Goal: Task Accomplishment & Management: Manage account settings

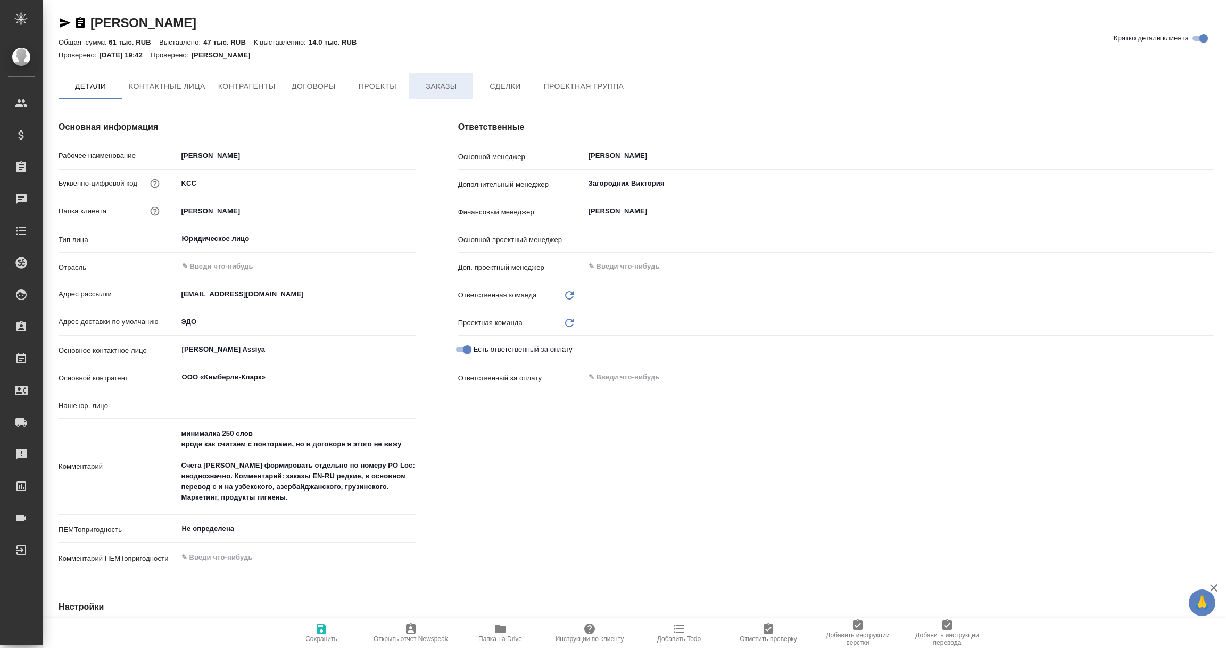
type input "(OTP) Общество с ограниченной ответственностью «Вектор Развития»"
type textarea "x"
type input "Локализация"
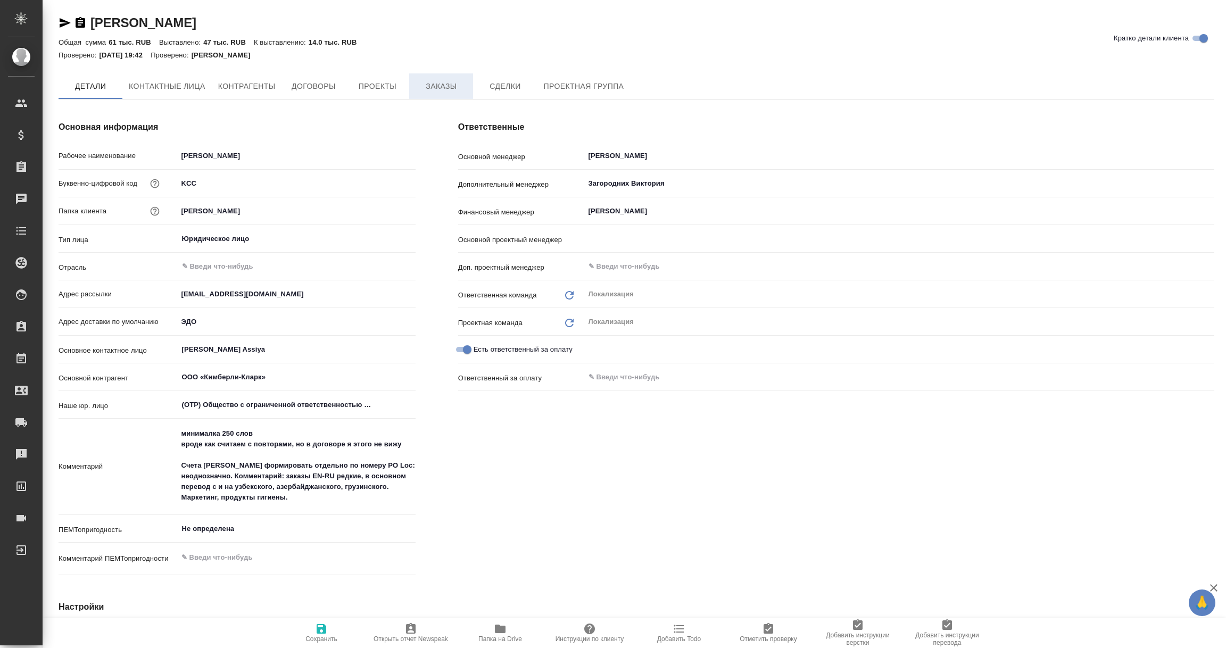
type input "Муталимов Марк"
type textarea "x"
click at [444, 87] on span "Заказы" at bounding box center [441, 86] width 51 height 13
type textarea "x"
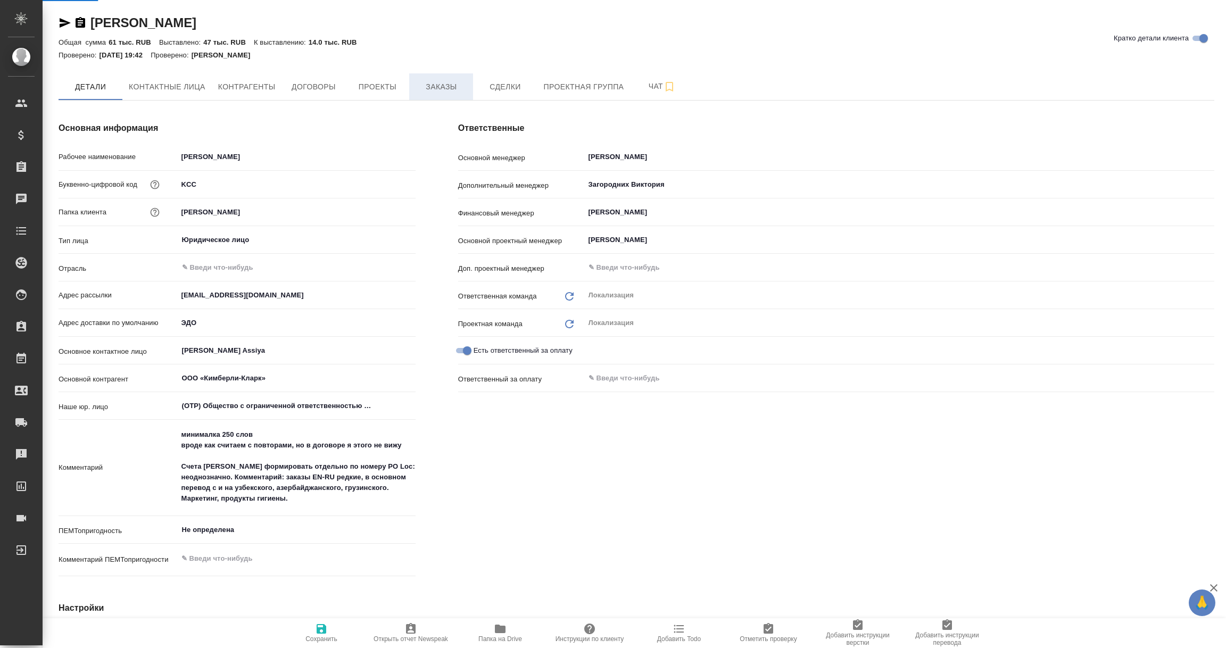
type textarea "x"
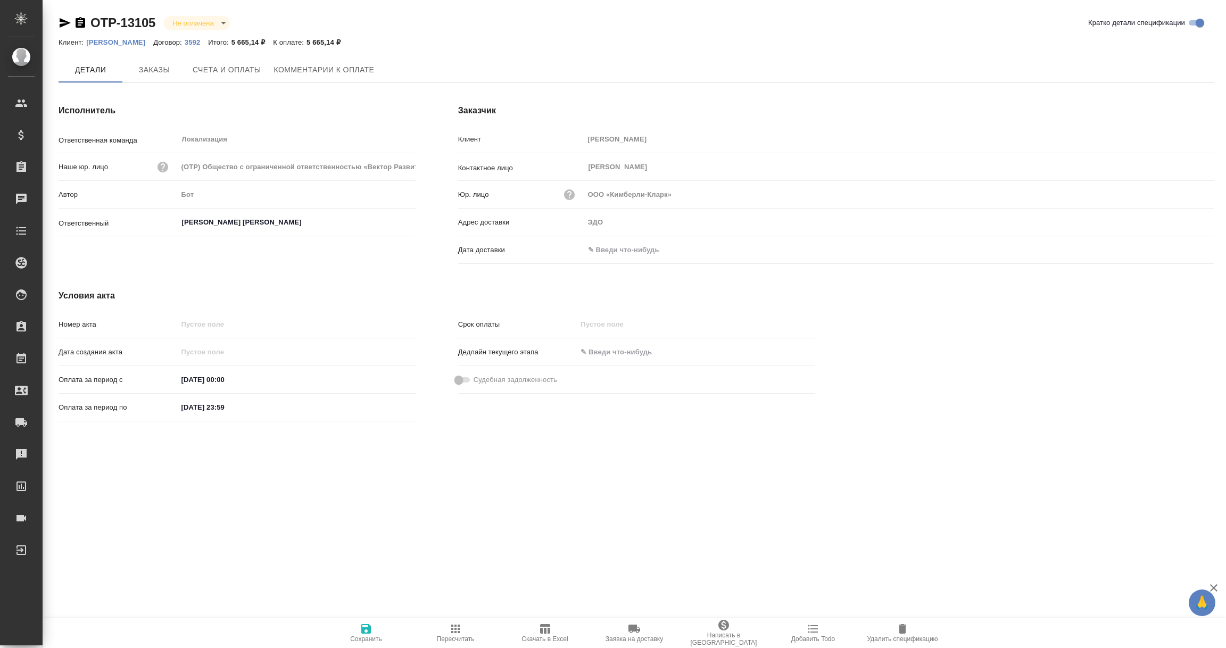
click at [620, 253] on input "text" at bounding box center [630, 249] width 93 height 15
click at [1180, 248] on icon "button" at bounding box center [1183, 250] width 13 height 13
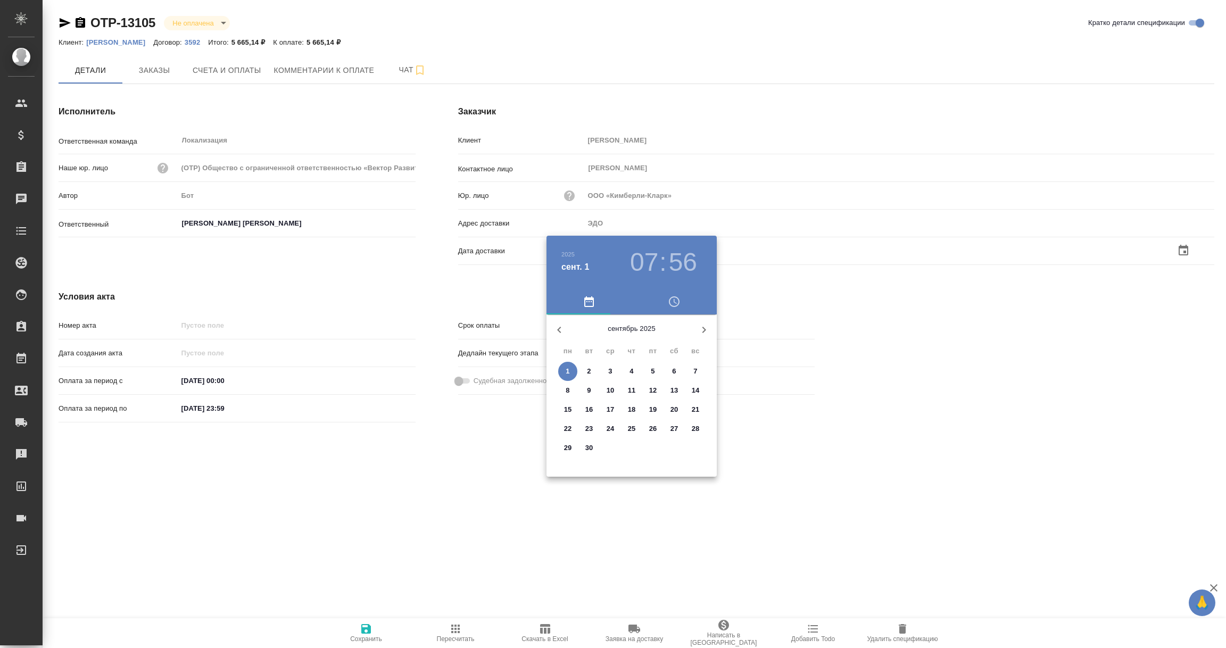
click at [567, 368] on p "1" at bounding box center [568, 371] width 4 height 11
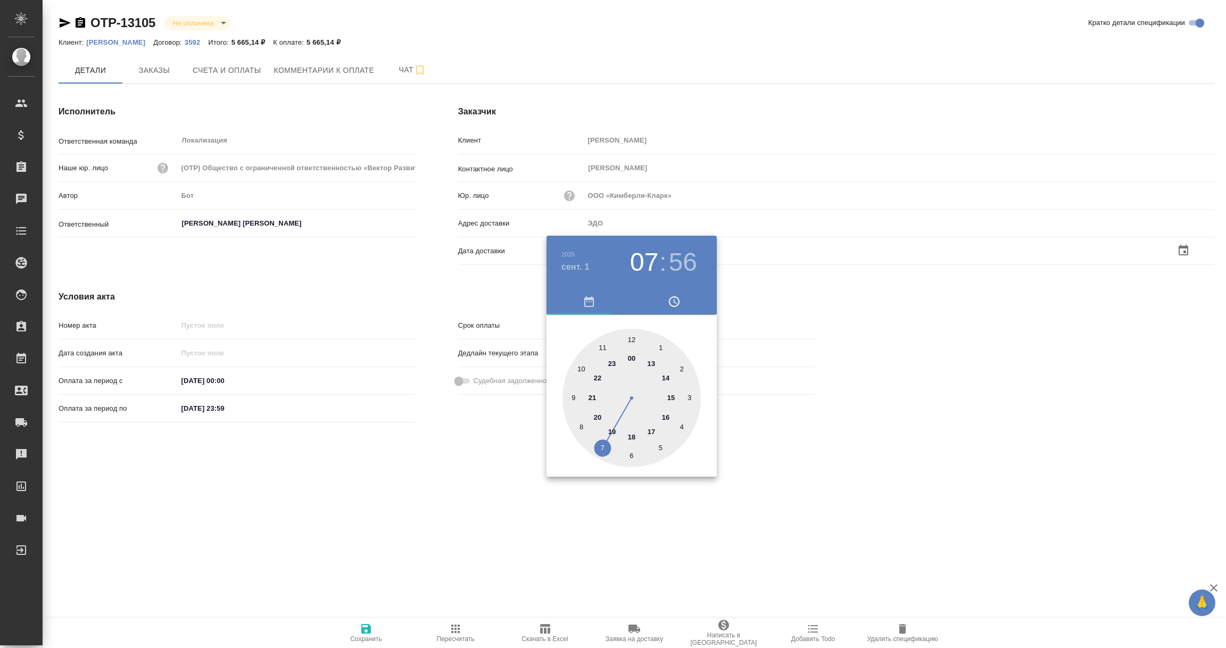
type input "01.09.2025 07:56"
click at [470, 475] on div at bounding box center [613, 324] width 1226 height 648
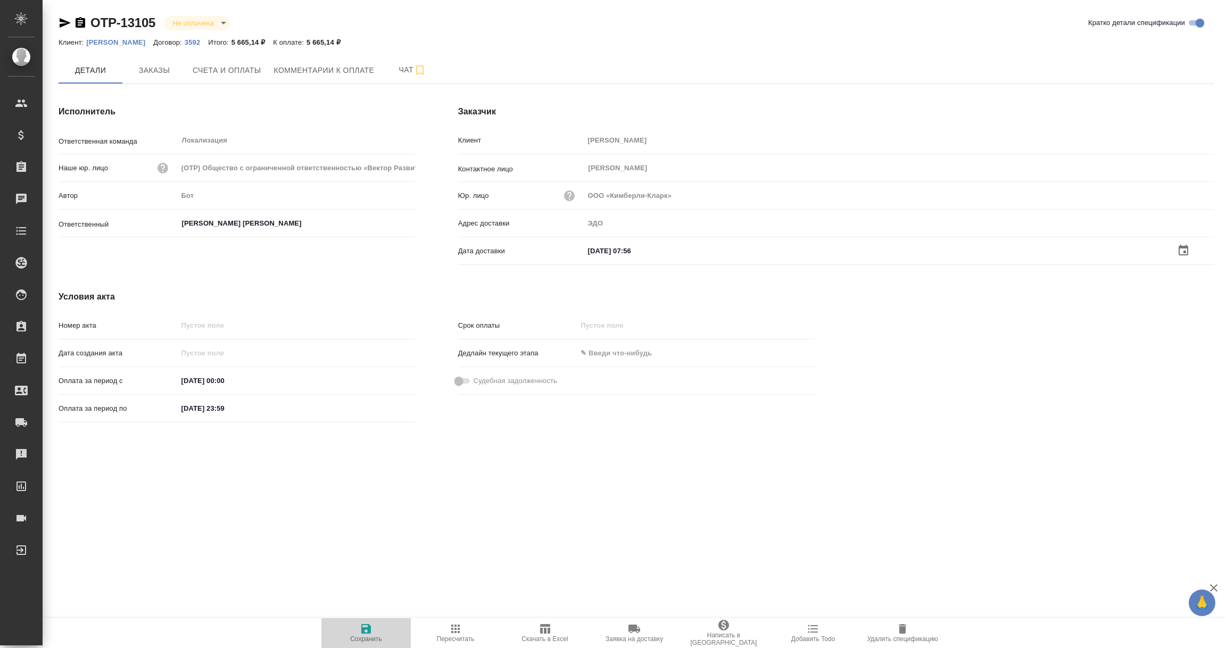
click at [368, 631] on icon "button" at bounding box center [366, 629] width 10 height 10
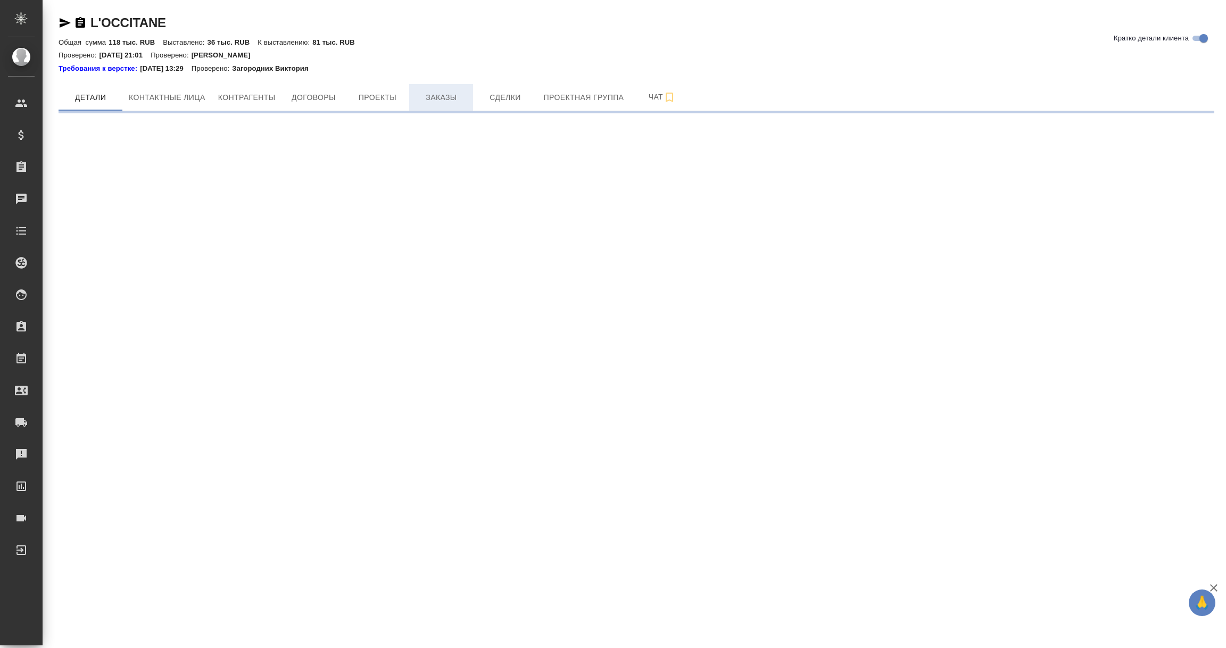
click at [443, 97] on span "Заказы" at bounding box center [441, 97] width 51 height 13
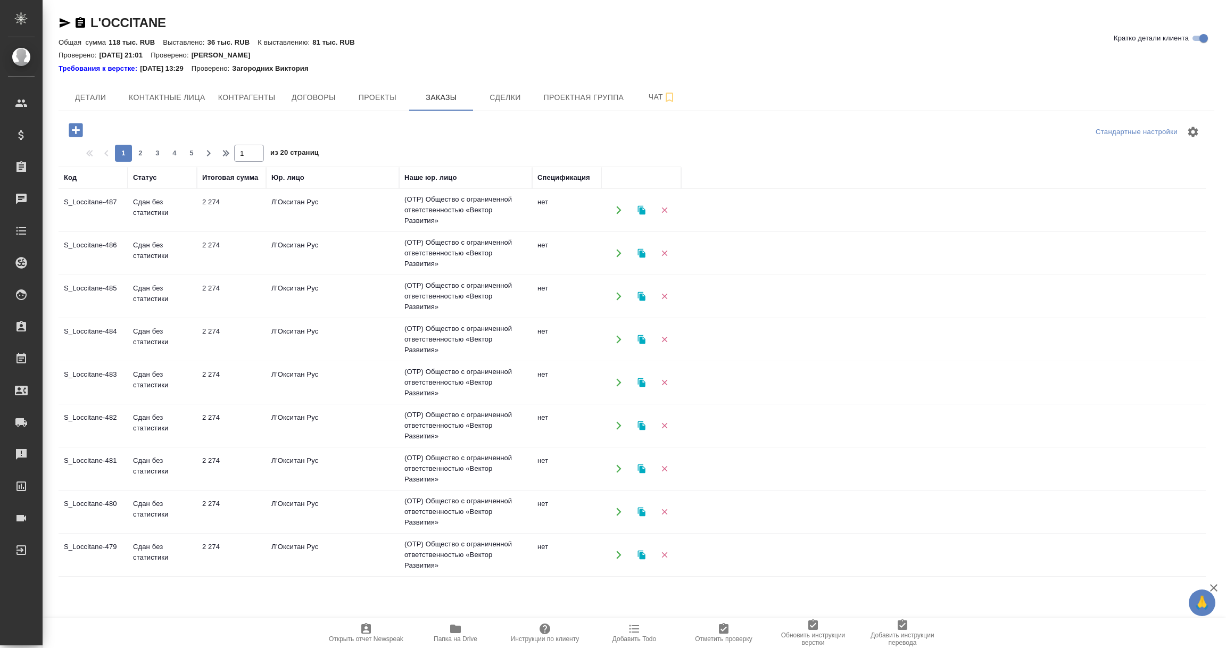
scroll to position [688, 0]
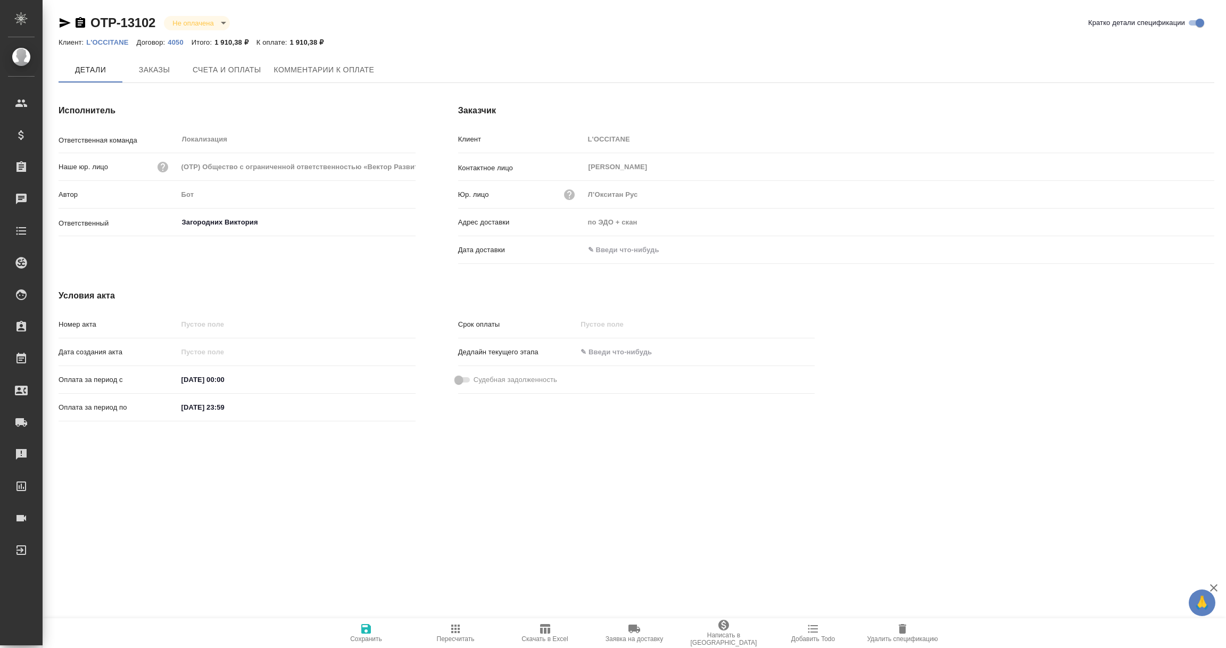
click at [629, 254] on input "text" at bounding box center [630, 249] width 93 height 15
click at [1190, 245] on div at bounding box center [1195, 250] width 37 height 13
click at [1166, 261] on div "Дата доставки" at bounding box center [836, 256] width 756 height 28
click at [1177, 252] on icon "button" at bounding box center [1183, 250] width 13 height 13
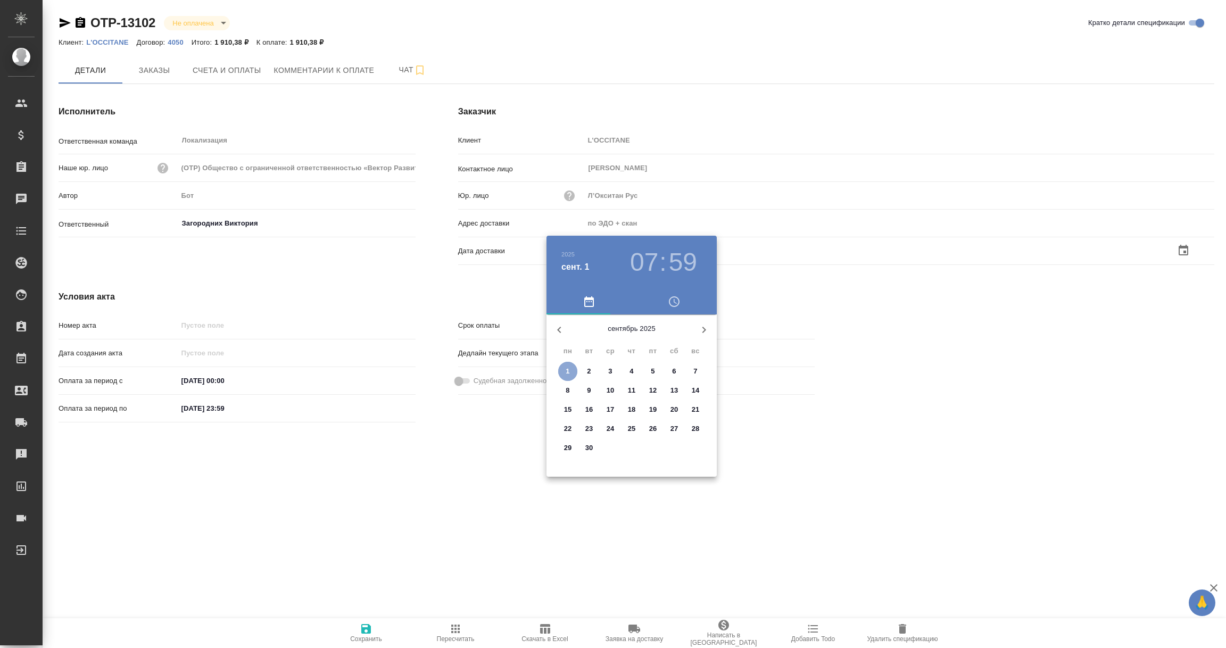
click at [564, 372] on span "1" at bounding box center [567, 371] width 19 height 11
type input "01.09.2025 07:59"
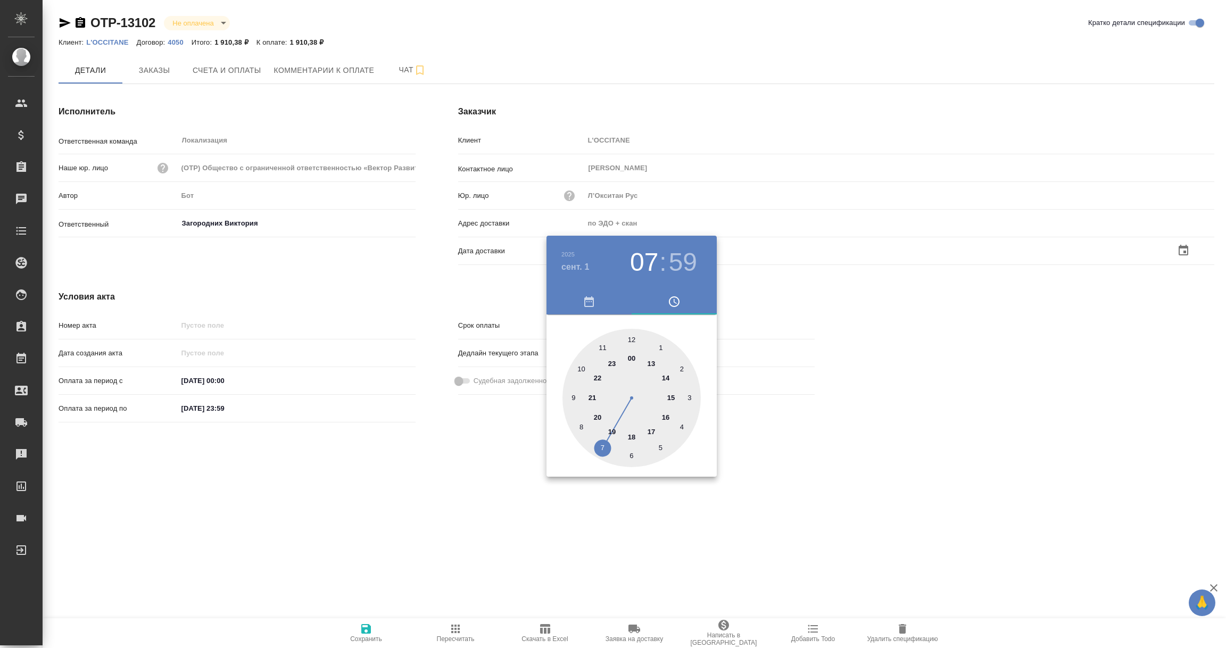
click at [489, 460] on div at bounding box center [613, 324] width 1226 height 648
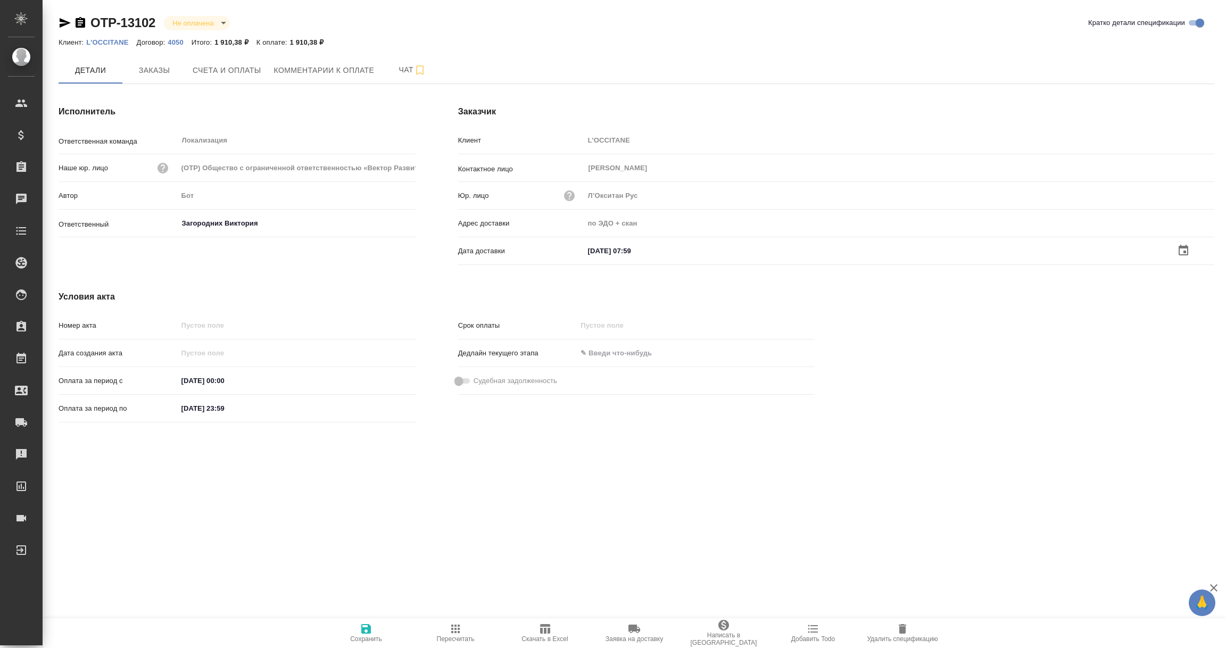
click at [372, 633] on span "Сохранить" at bounding box center [366, 632] width 77 height 20
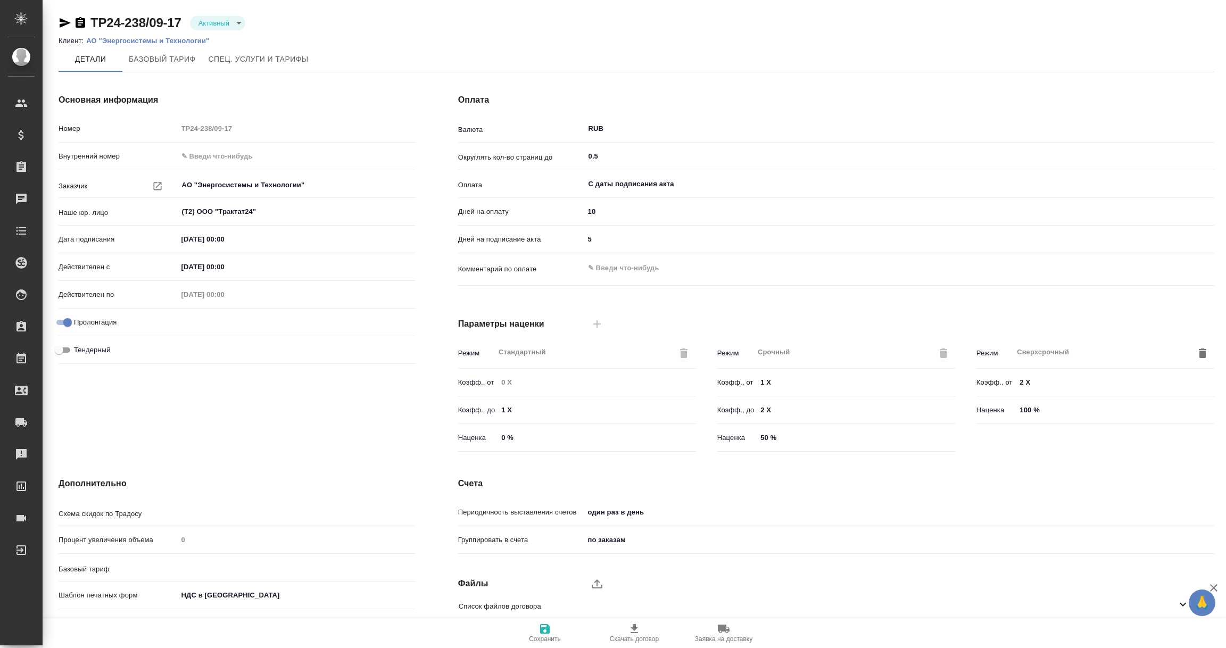
type input "без ТП"
type input "Стандартный шаблон - [PHONE_NUMBER] - ВЫБЕРИ МЕНЯ!"
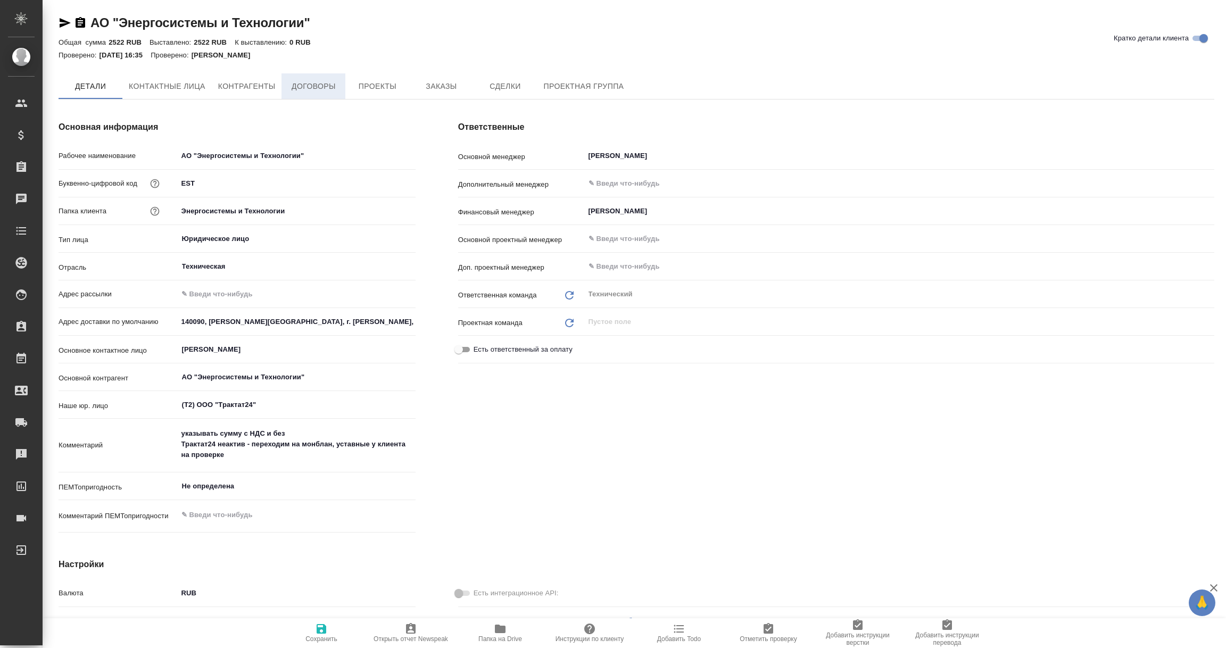
type textarea "x"
click at [317, 95] on button "Договоры" at bounding box center [313, 86] width 64 height 26
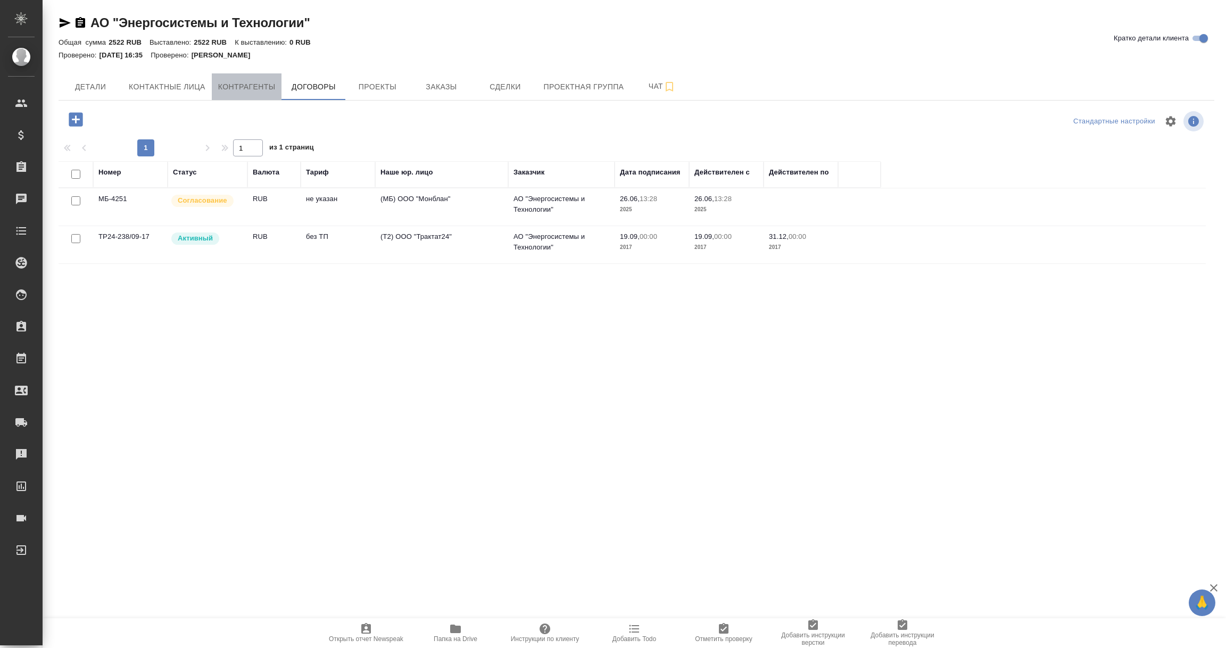
click at [263, 90] on span "Контрагенты" at bounding box center [246, 86] width 57 height 13
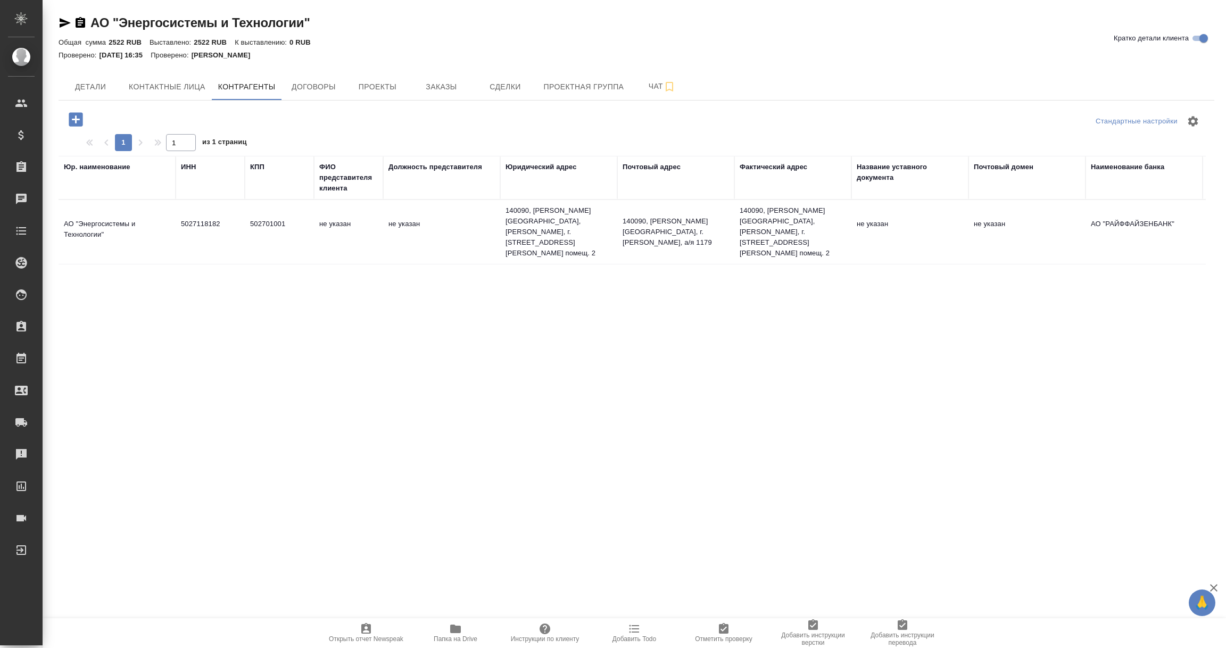
click at [233, 223] on td "5027118182" at bounding box center [210, 231] width 69 height 37
type textarea "АО "Энергосистемы и Технологии""
type input "5027118182"
type input "502701001"
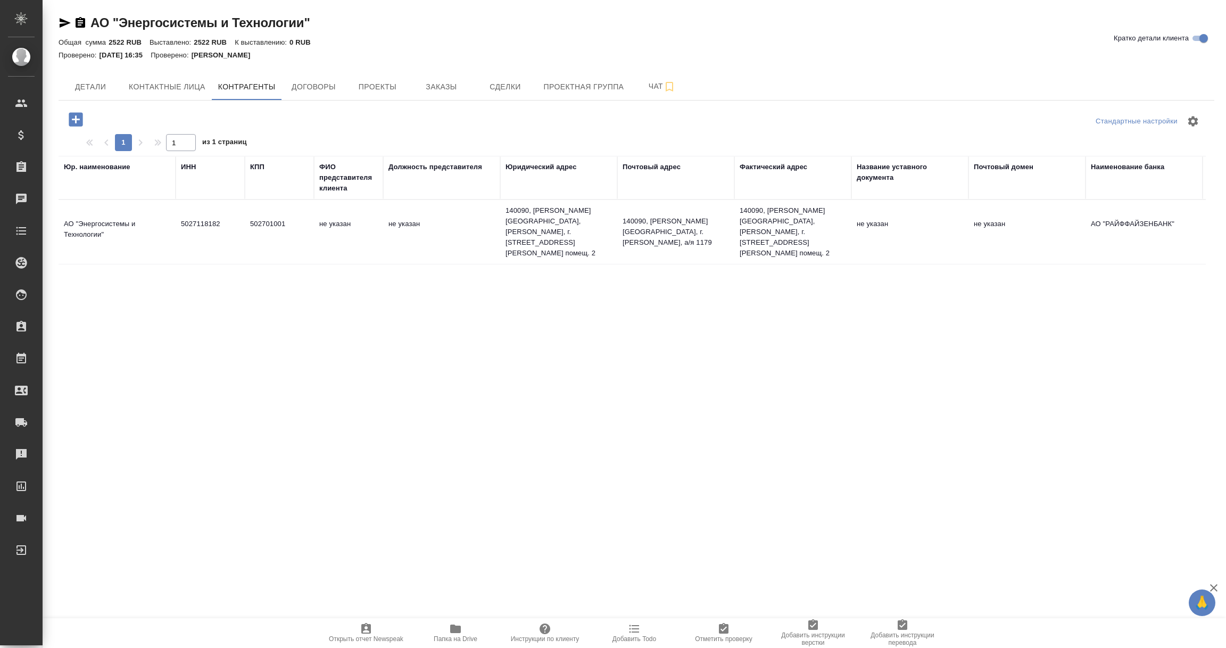
type textarea "140090, Московская область, Г.О. Дзержинский, г. Дзержинский, ул. Энергетиков, …"
type textarea "140090, Московская область, г. Дзержинский, а/я 1179"
type textarea "140090, Московская область, Г.О. Дзержинский, г. Дзержинский, ул. Энергетиков, …"
type input "АО "РАЙФФАЙЗЕНБАНК""
type input "40702810800001407377"
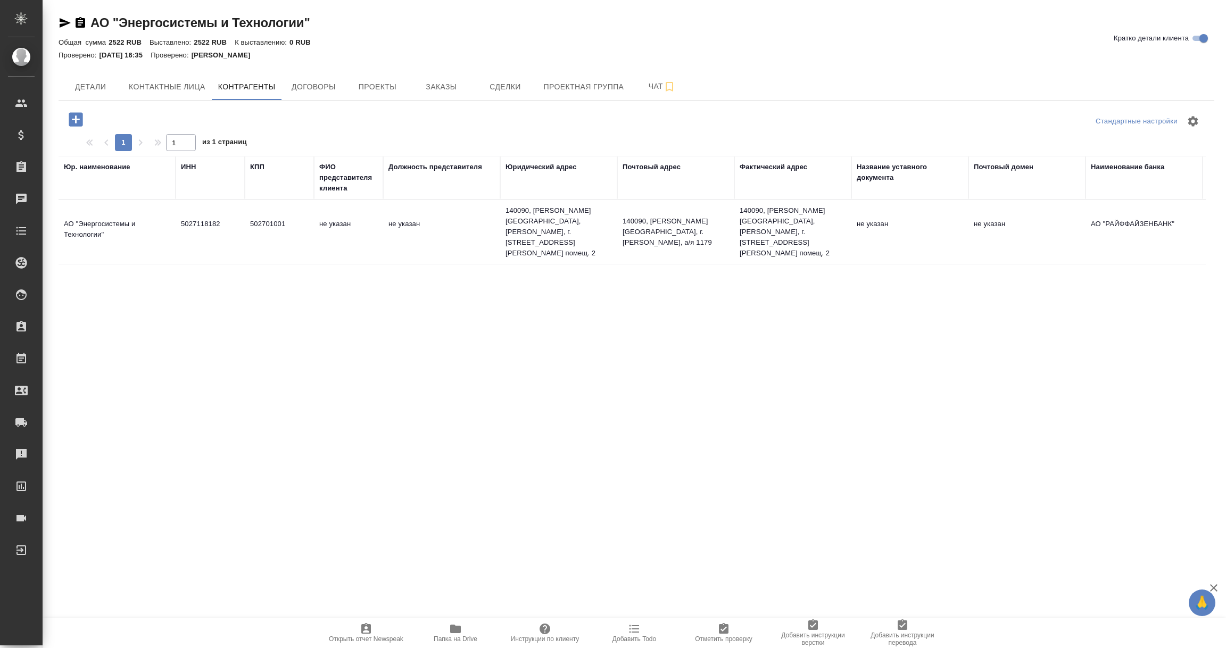
type input "044525700"
type input "30101810200000000700"
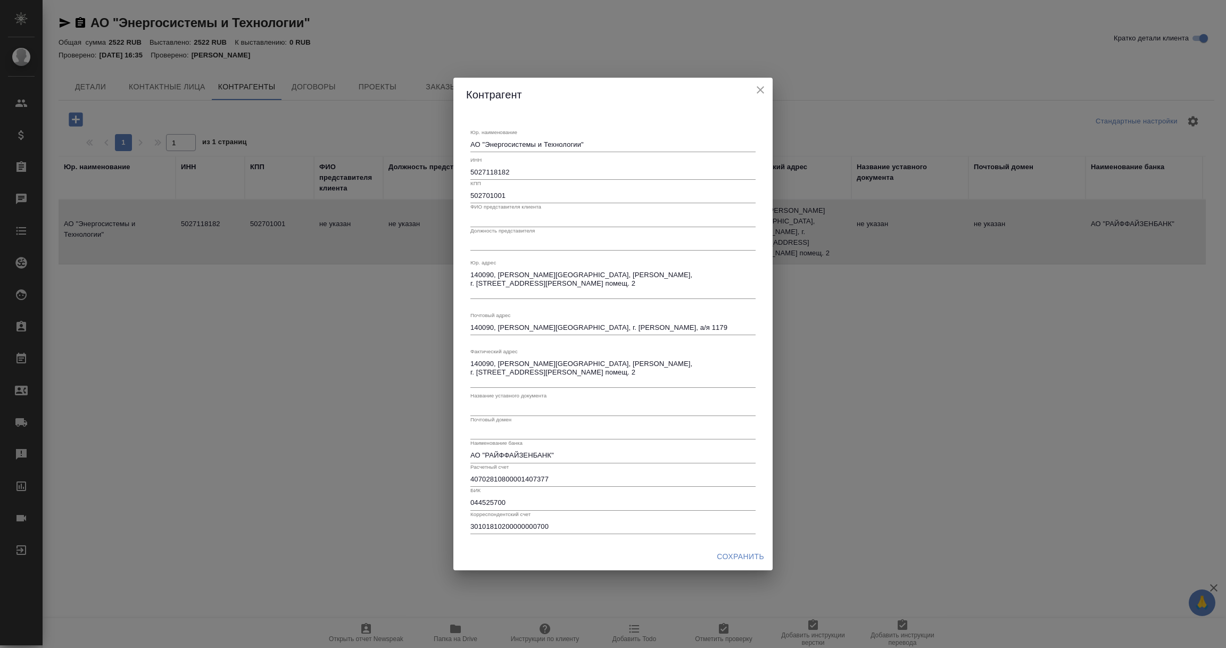
click at [491, 175] on input "5027118182" at bounding box center [612, 172] width 285 height 15
click at [279, 347] on div "Контрагент Юр. наименование АО "Энергосистемы и Технологии" x ИНН 5027118182 КП…" at bounding box center [613, 324] width 1226 height 648
drag, startPoint x: 486, startPoint y: 144, endPoint x: 580, endPoint y: 145, distance: 94.2
click at [580, 145] on textarea "АО "Энергосистемы и Технологии"" at bounding box center [612, 144] width 285 height 8
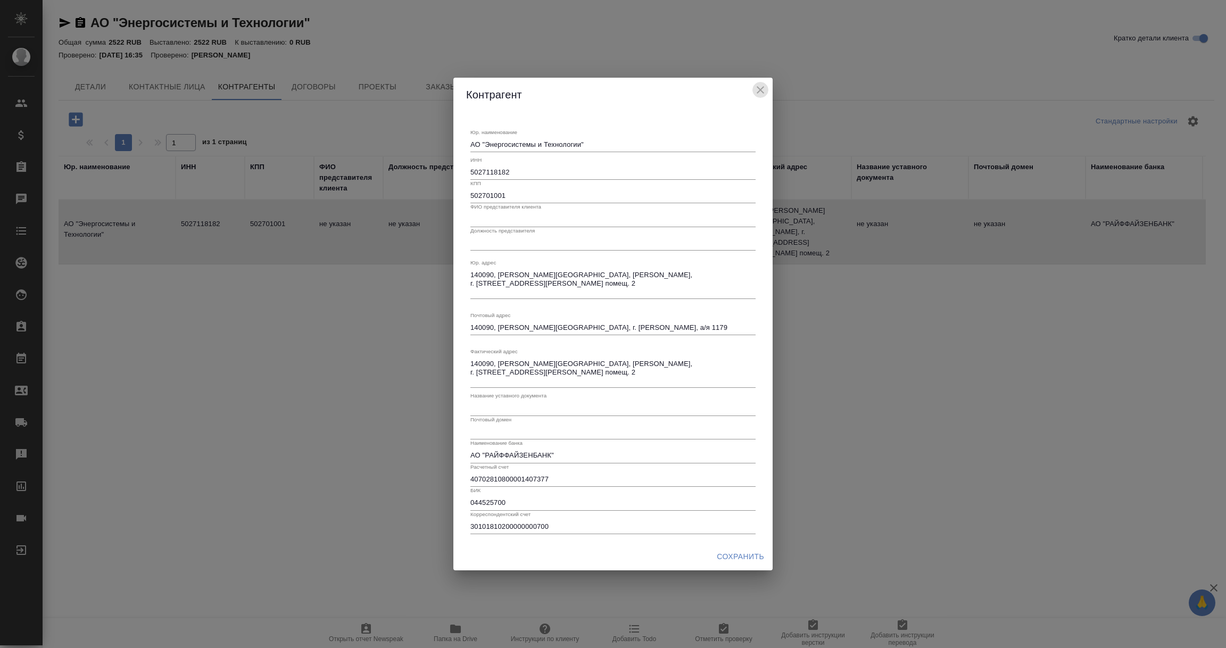
click at [767, 87] on button "close" at bounding box center [760, 90] width 16 height 16
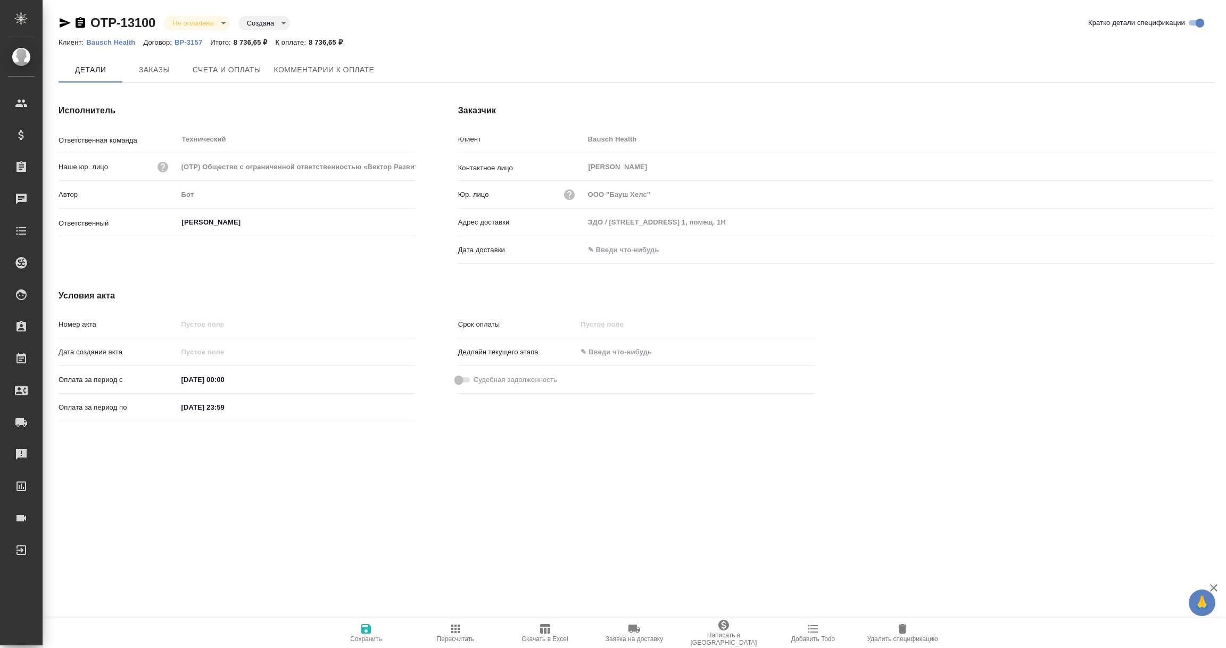
click at [643, 244] on input "text" at bounding box center [630, 249] width 93 height 15
click at [1182, 253] on icon "button" at bounding box center [1183, 250] width 13 height 13
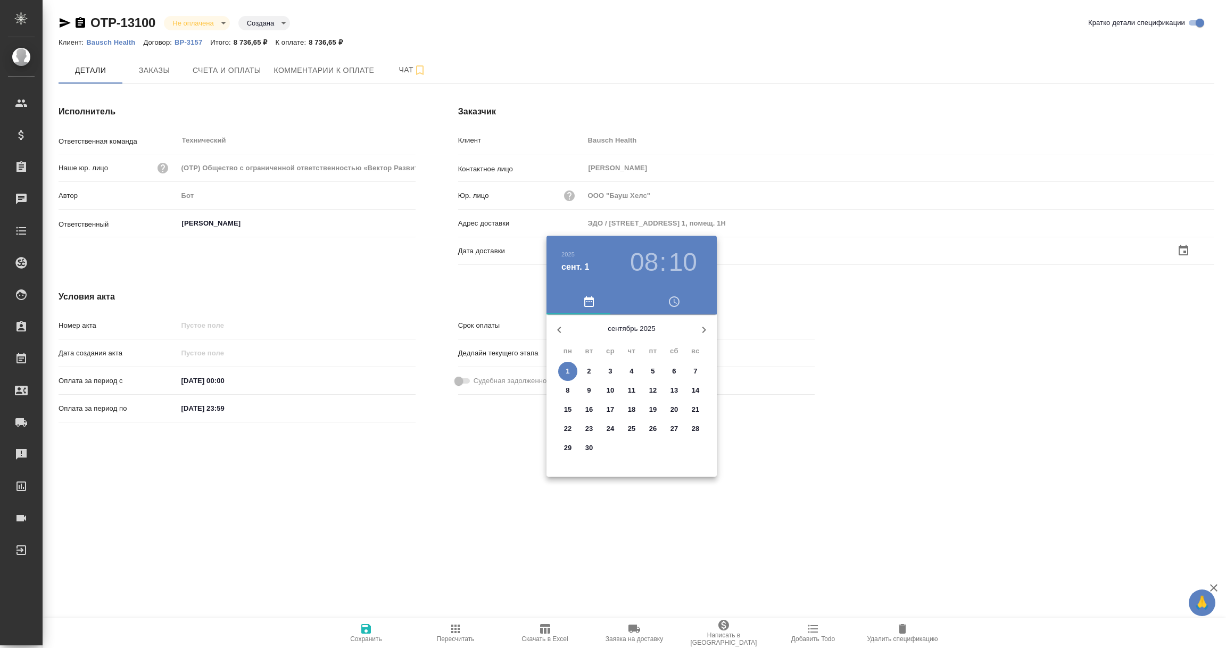
click at [564, 371] on span "1" at bounding box center [567, 371] width 19 height 11
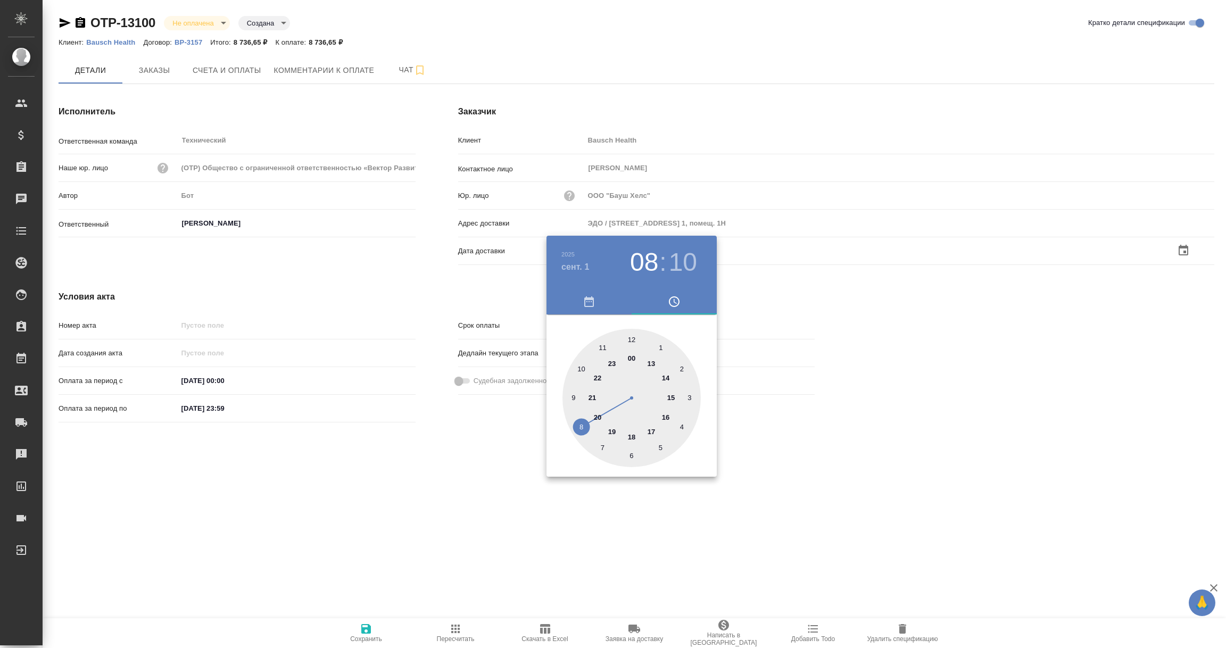
type input "01.09.2025 08:10"
click at [473, 467] on div at bounding box center [613, 324] width 1226 height 648
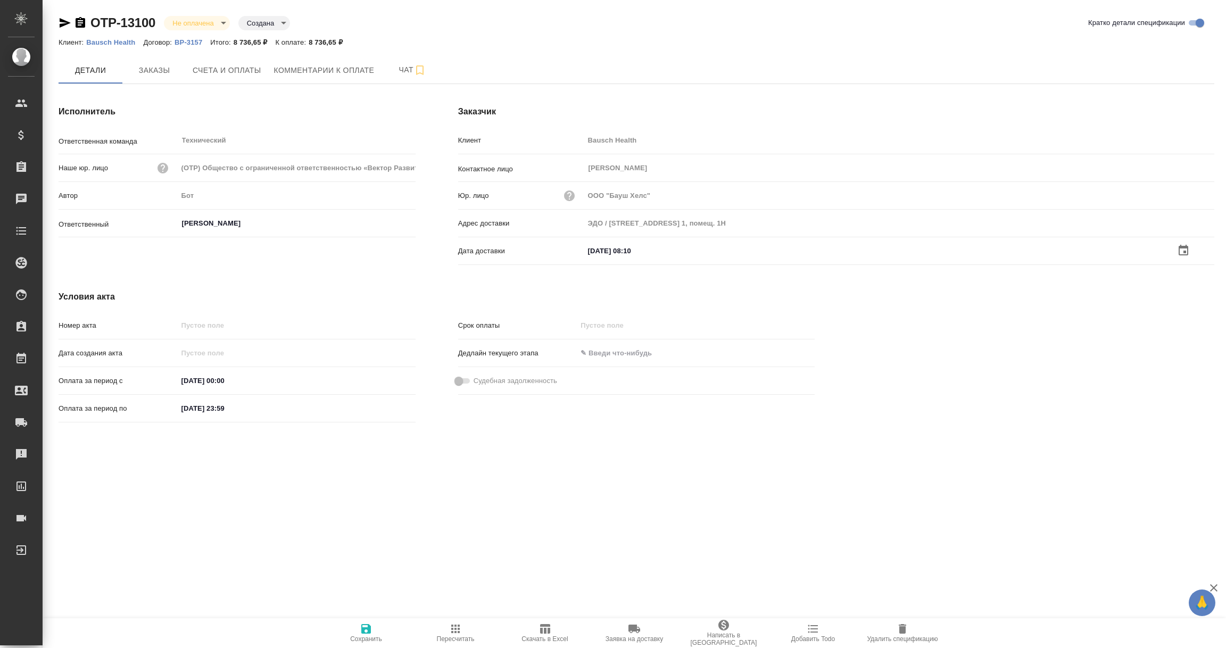
click at [362, 632] on icon "button" at bounding box center [366, 629] width 10 height 10
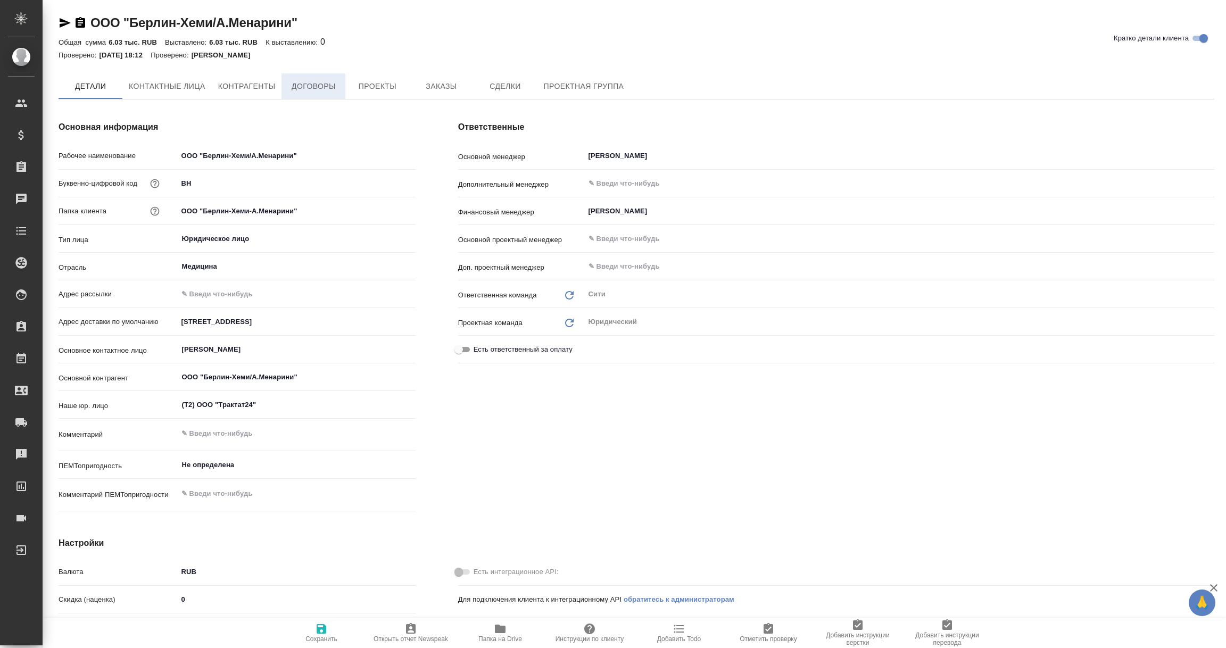
type textarea "x"
click at [327, 87] on span "Договоры" at bounding box center [313, 86] width 51 height 13
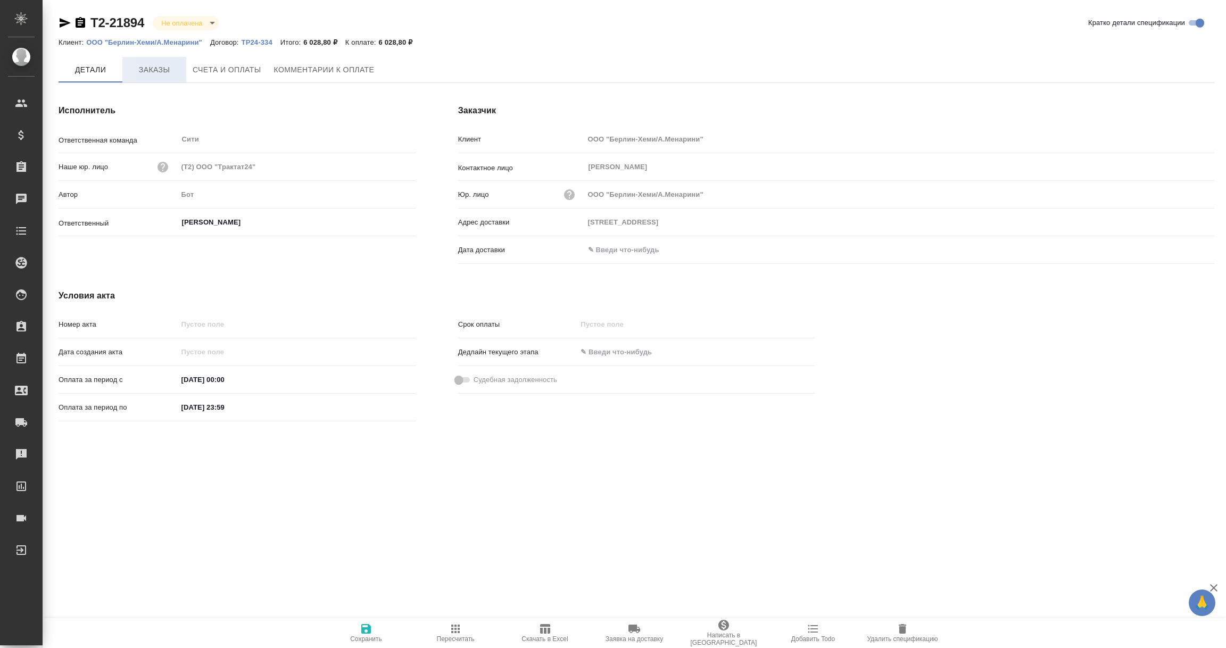
click at [158, 71] on span "Заказы" at bounding box center [154, 69] width 51 height 13
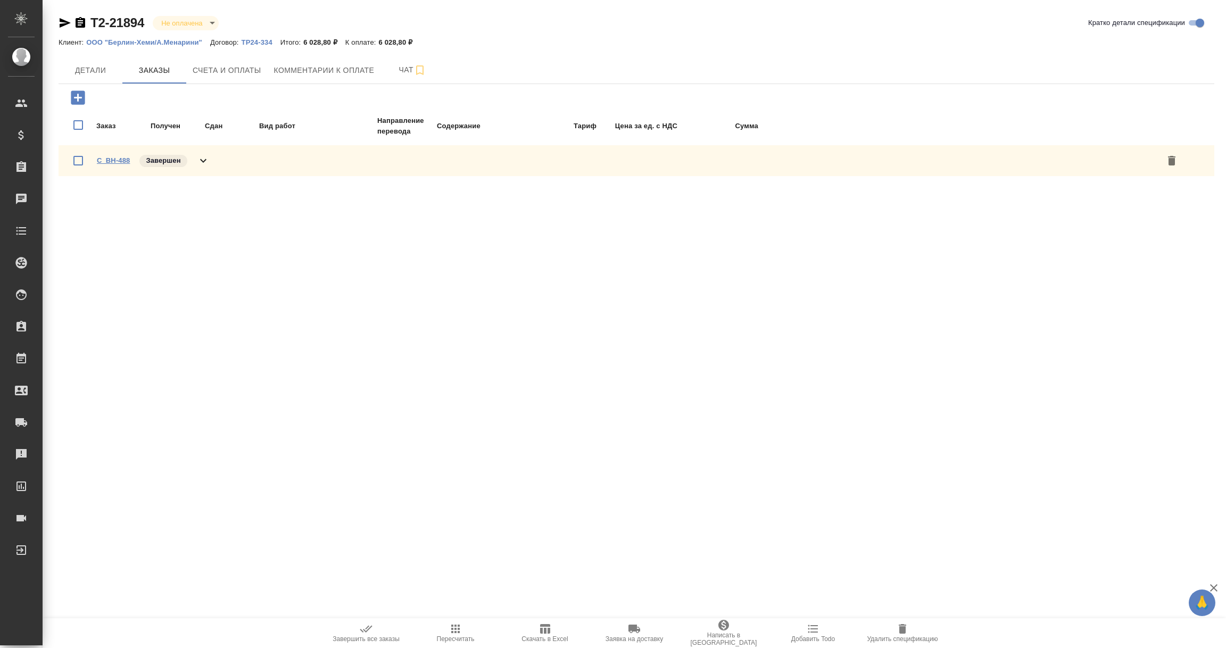
click at [119, 159] on link "C_BH-488" at bounding box center [113, 160] width 33 height 8
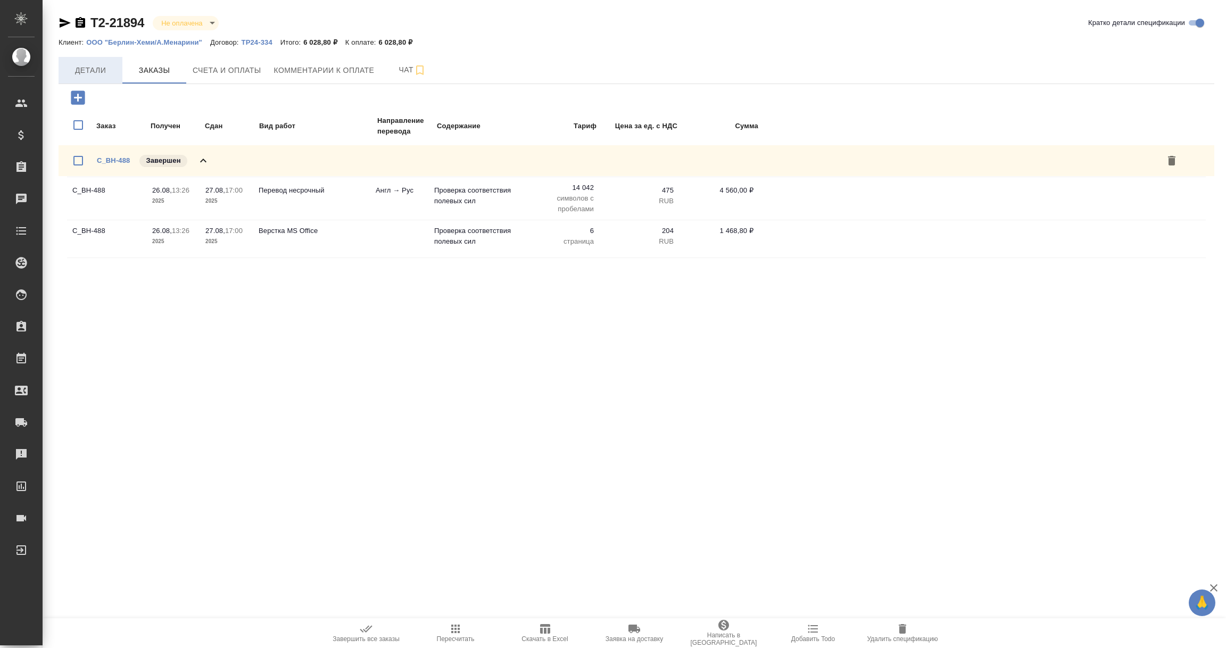
click at [109, 68] on span "Детали" at bounding box center [90, 70] width 51 height 13
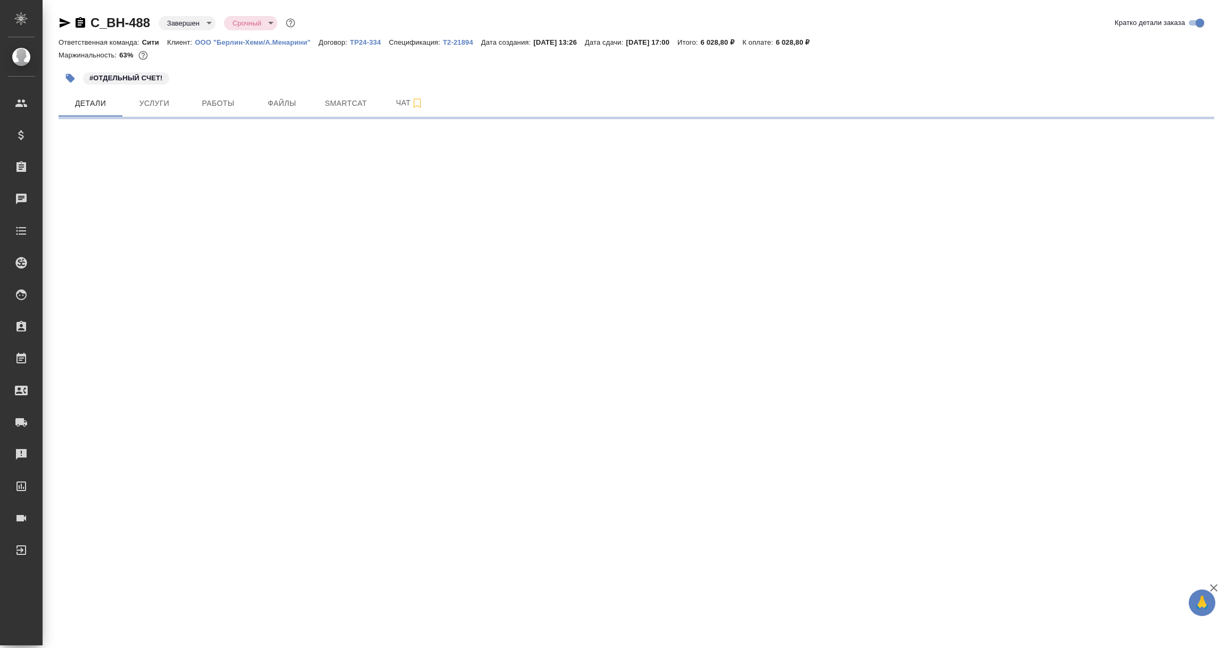
select select "RU"
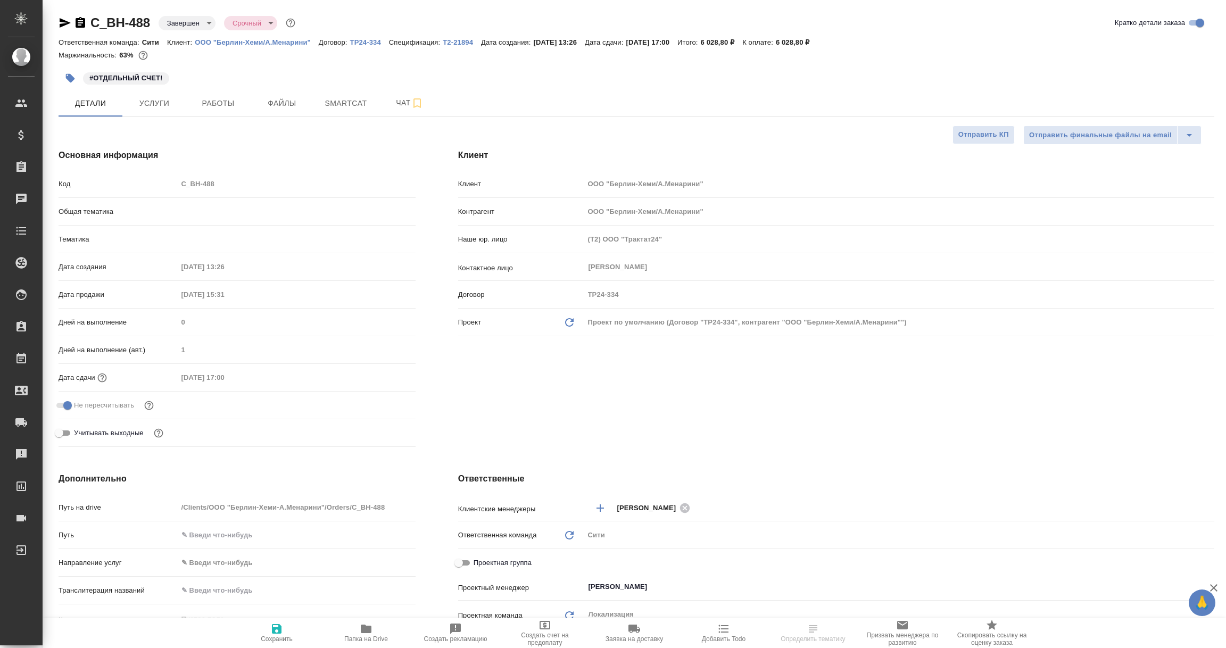
type textarea "x"
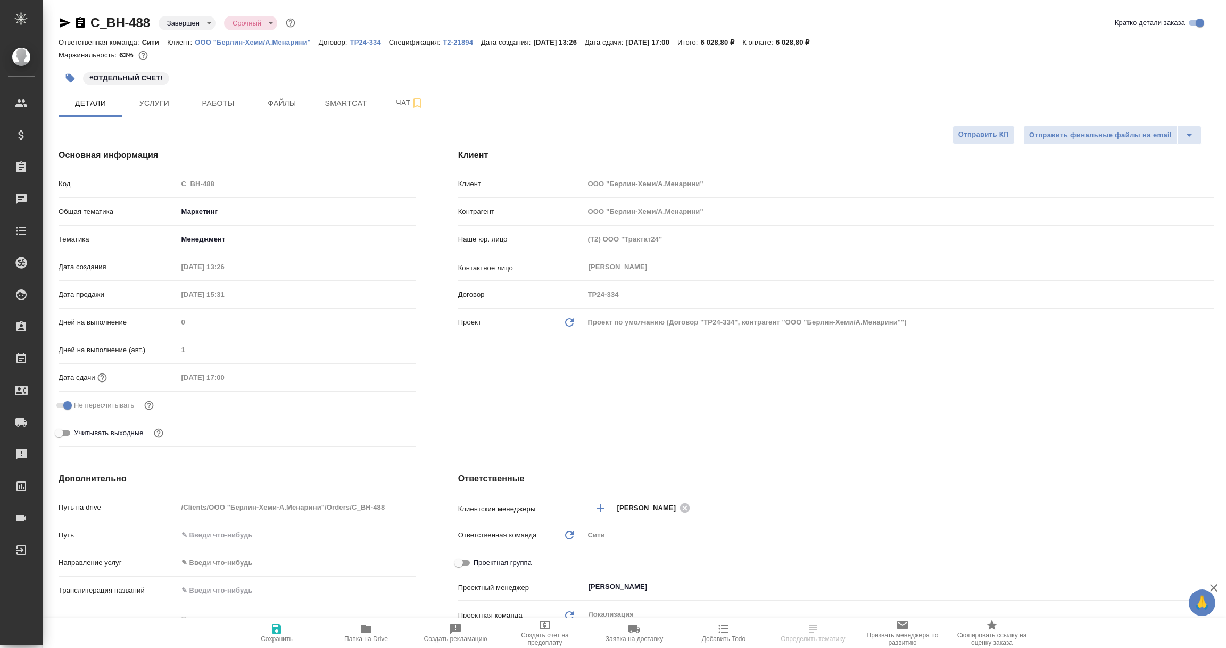
type textarea "x"
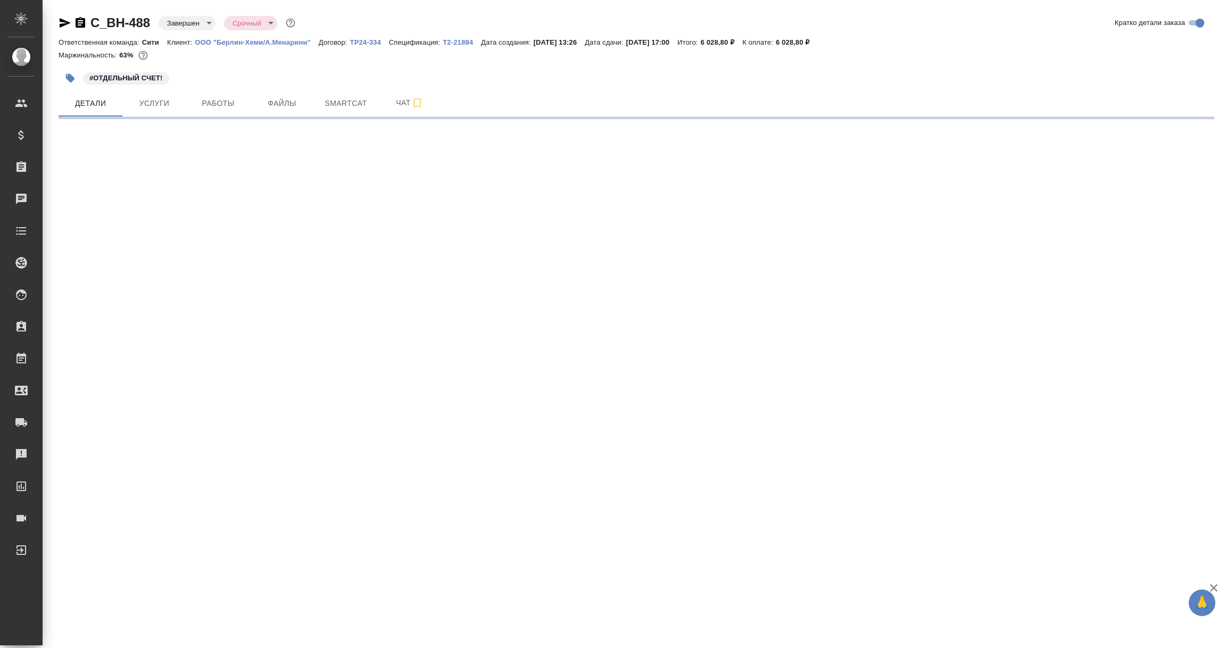
select select "RU"
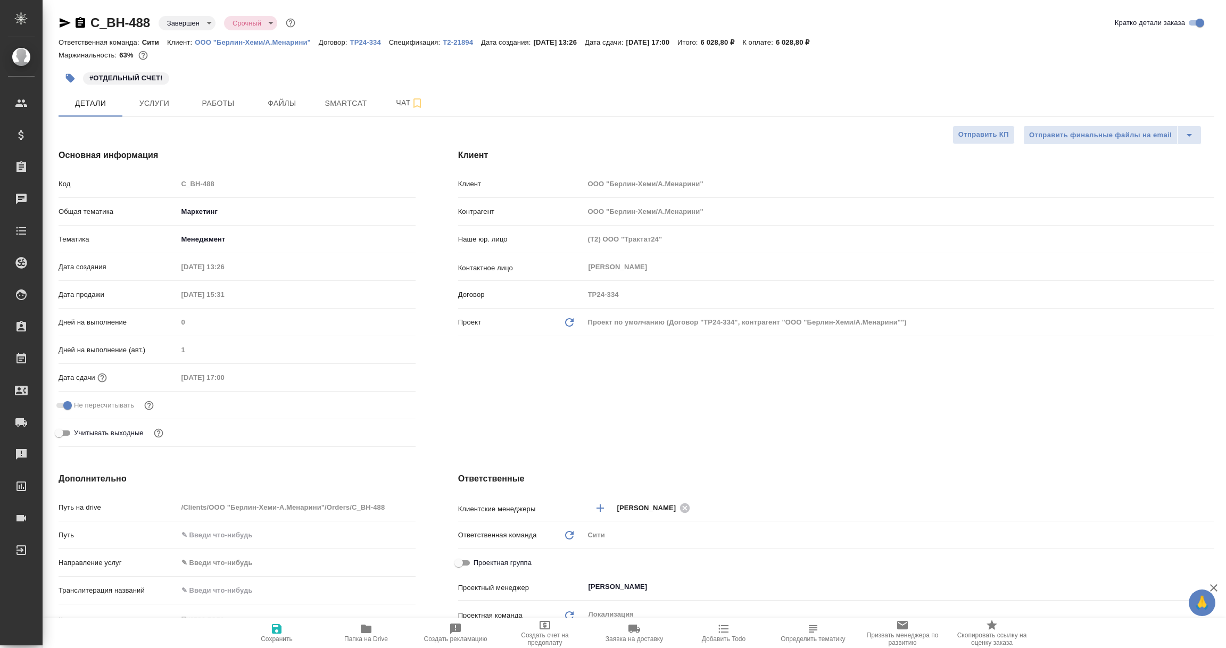
type textarea "x"
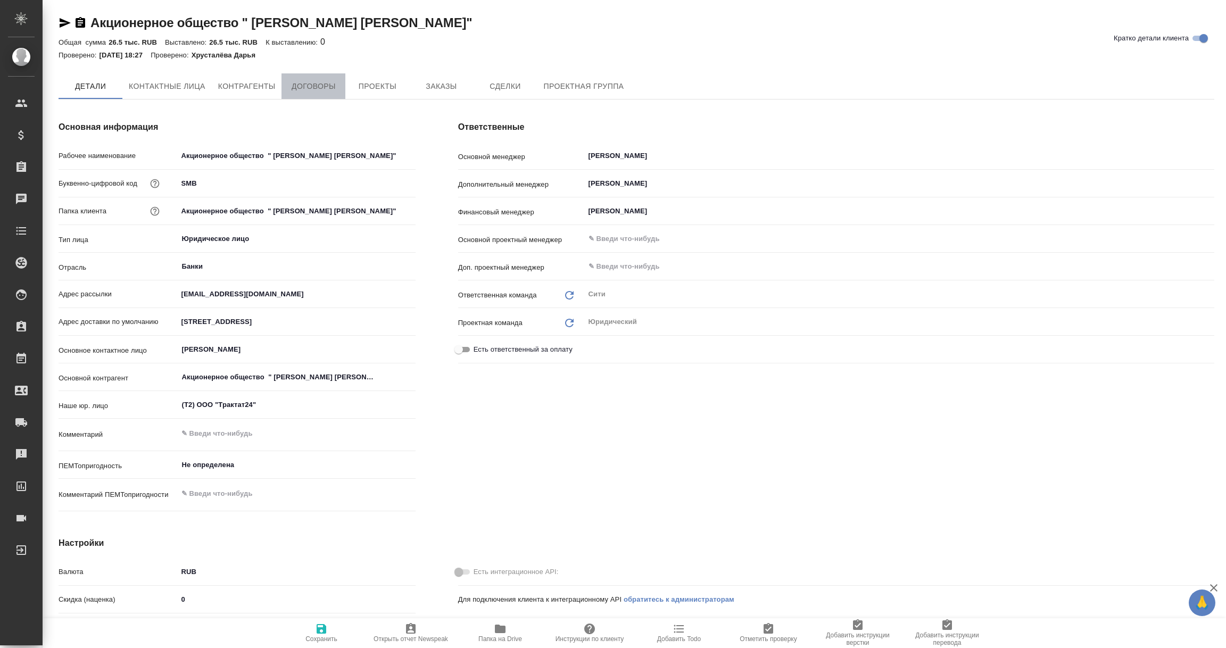
type textarea "x"
click at [298, 88] on span "Договоры" at bounding box center [313, 86] width 51 height 13
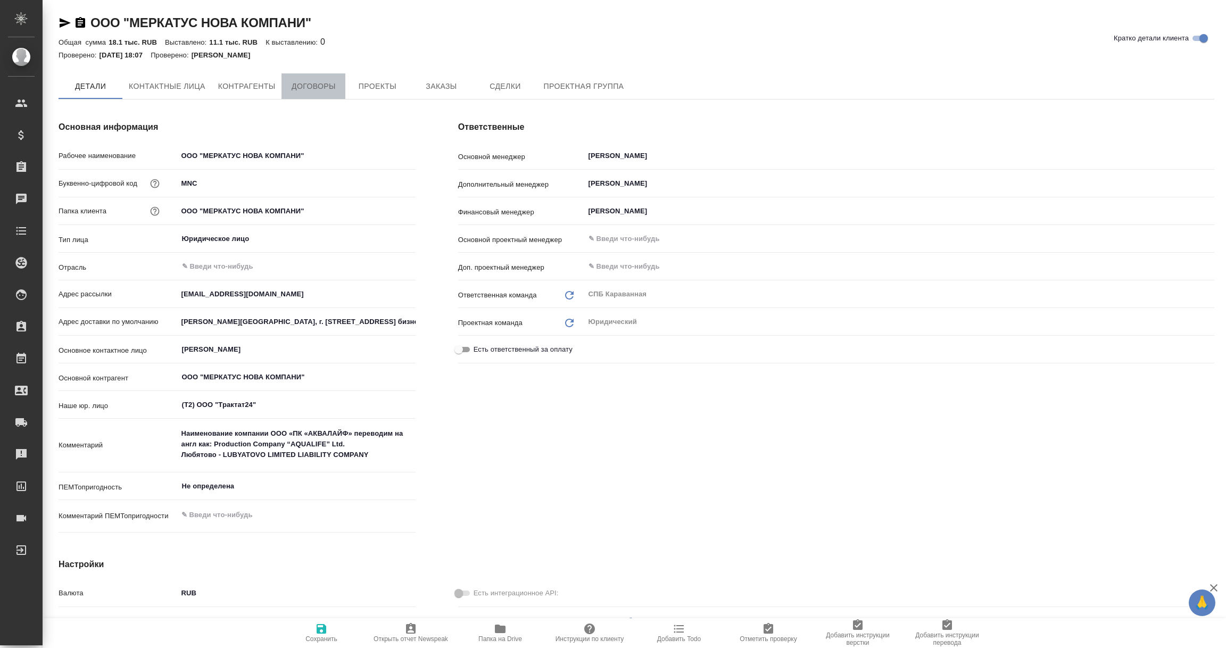
type textarea "x"
click at [314, 87] on span "Договоры" at bounding box center [313, 86] width 51 height 13
type textarea "x"
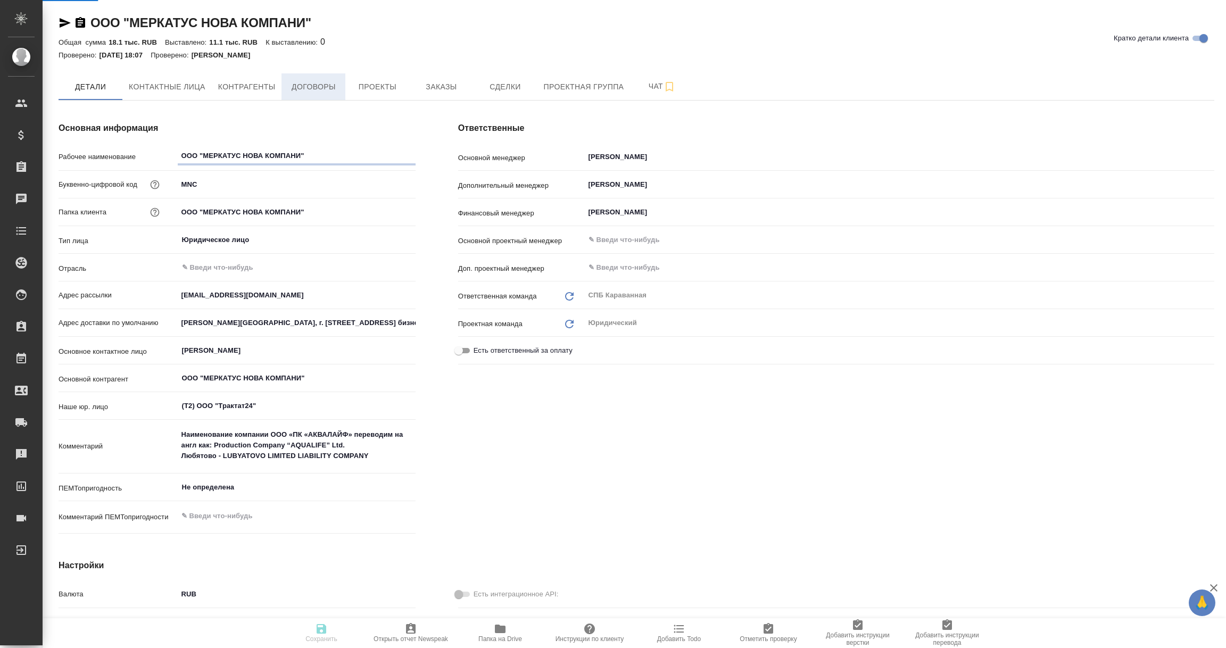
type textarea "x"
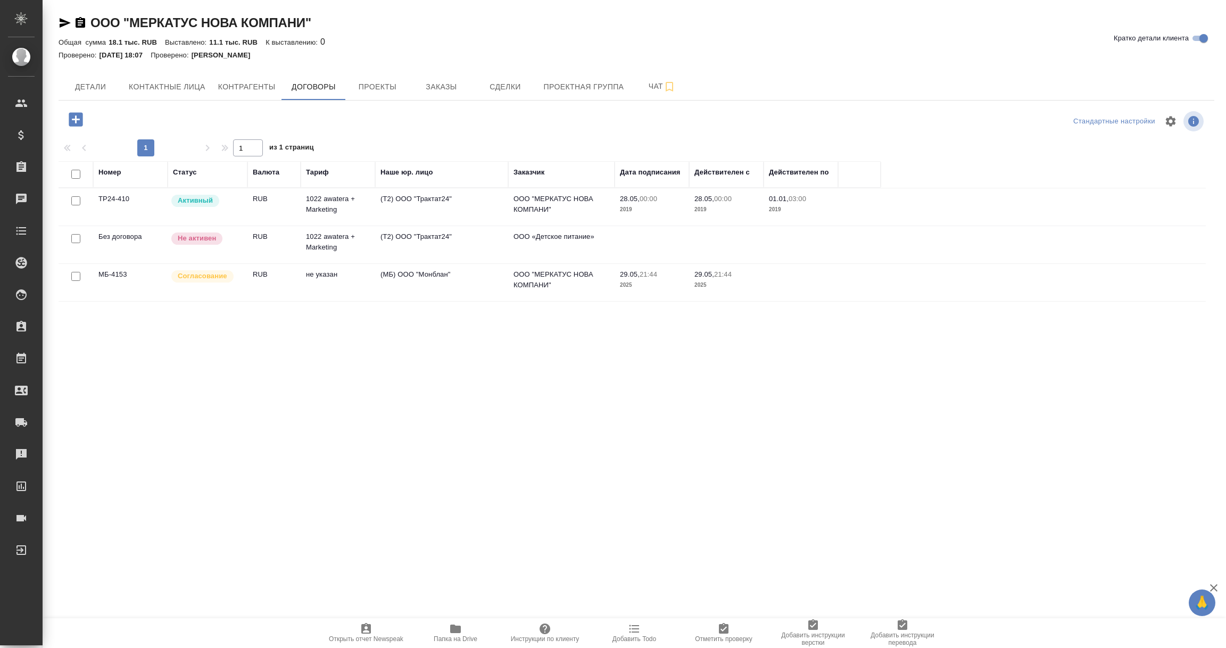
click at [263, 288] on td "RUB" at bounding box center [273, 282] width 53 height 37
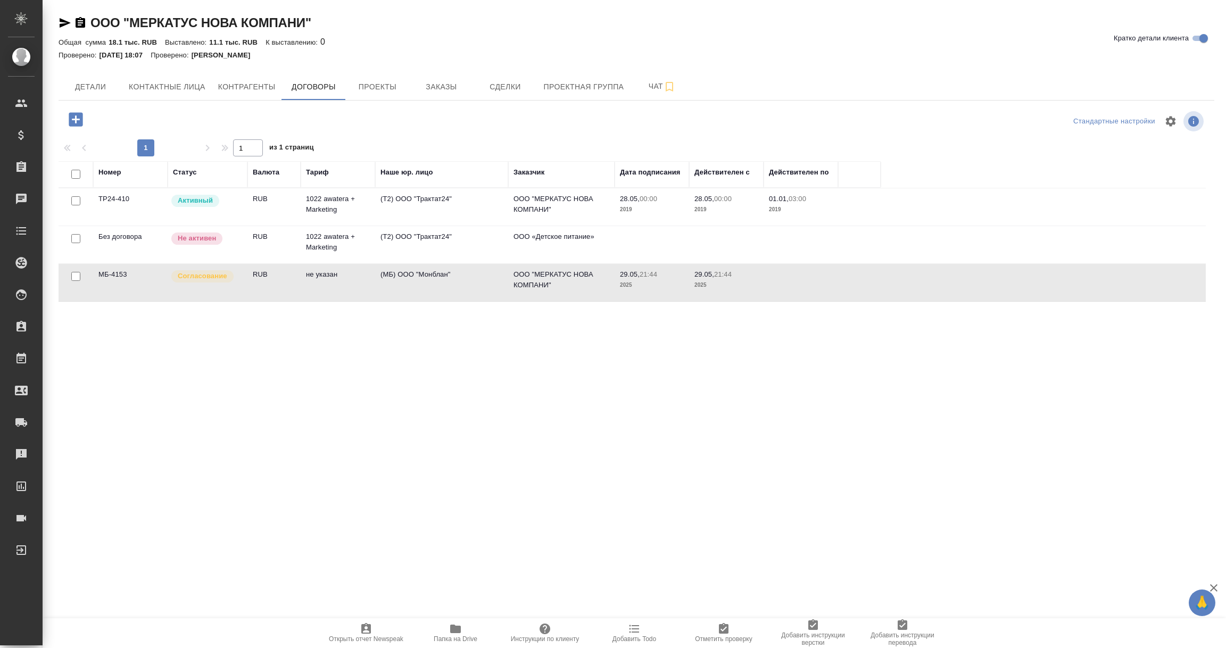
click at [263, 288] on td "RUB" at bounding box center [273, 282] width 53 height 37
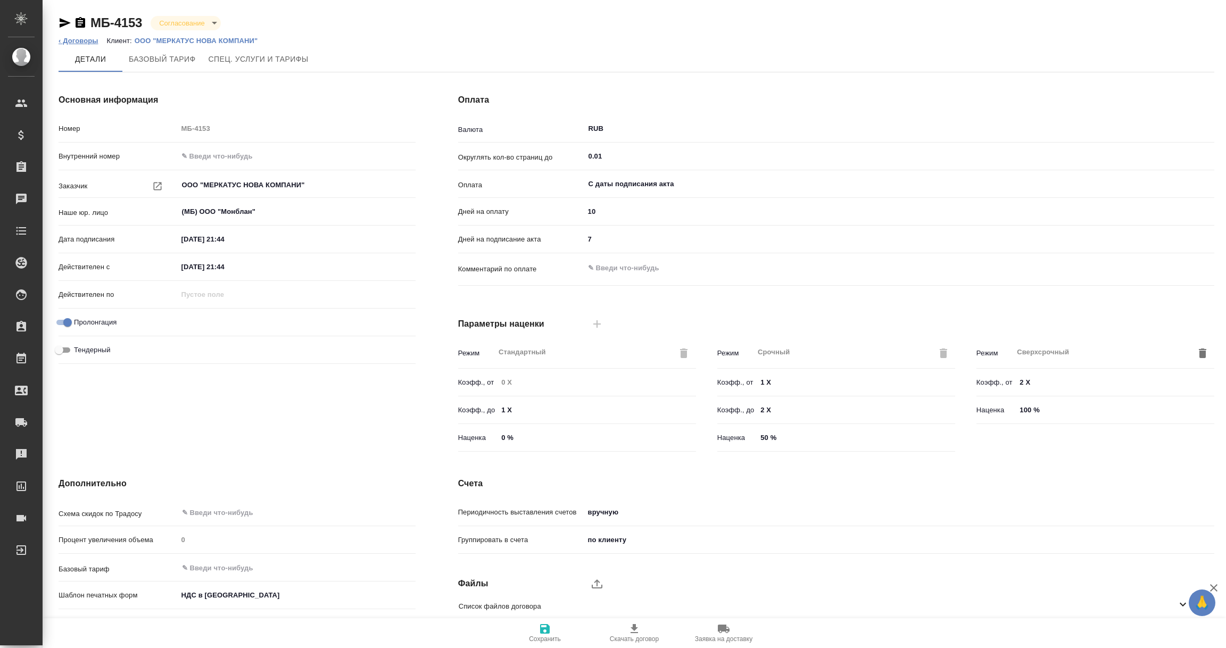
click at [82, 40] on link "‹ Договоры" at bounding box center [79, 41] width 40 height 8
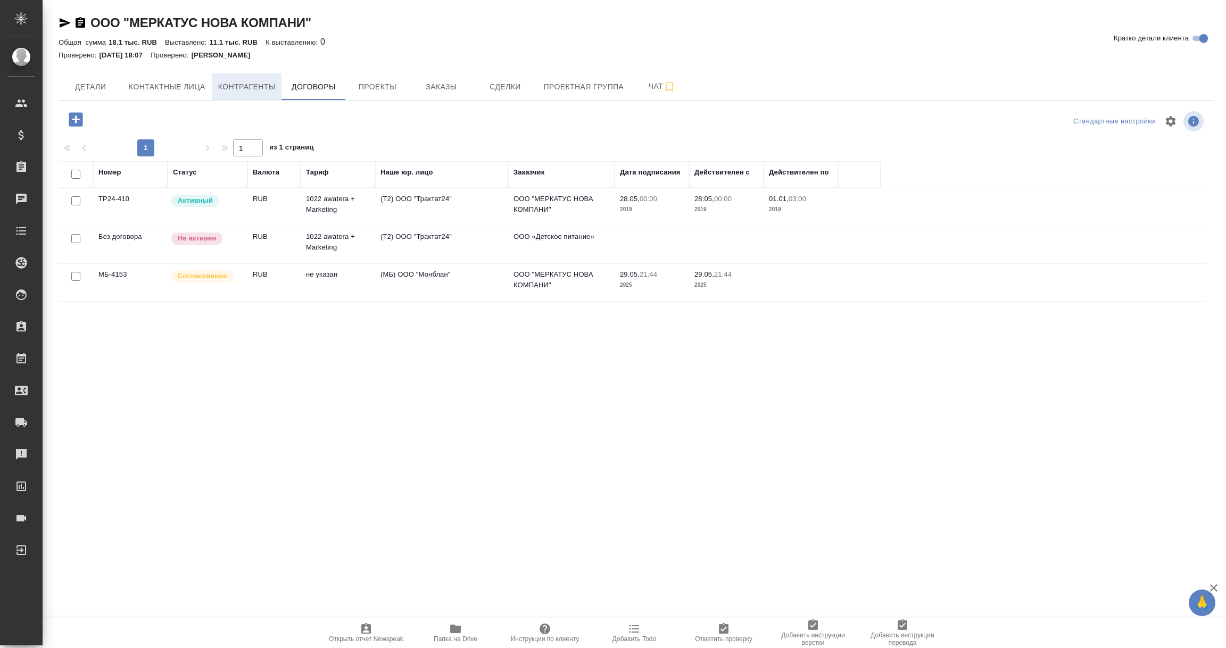
click at [237, 81] on span "Контрагенты" at bounding box center [246, 86] width 57 height 13
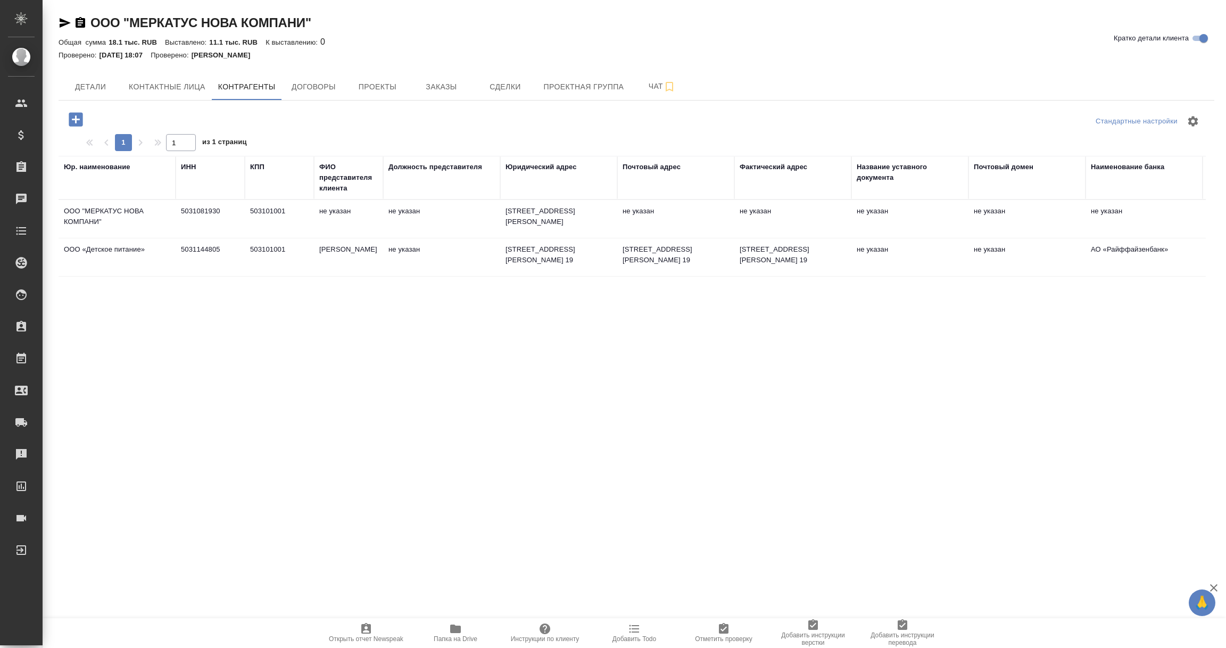
click at [110, 221] on td "ООО "МЕРКАТУС НОВА КОМПАНИ"" at bounding box center [117, 219] width 117 height 37
type textarea "ООО "МЕРКАТУС НОВА КОМПАНИ""
type input "5031081930"
type input "503101001"
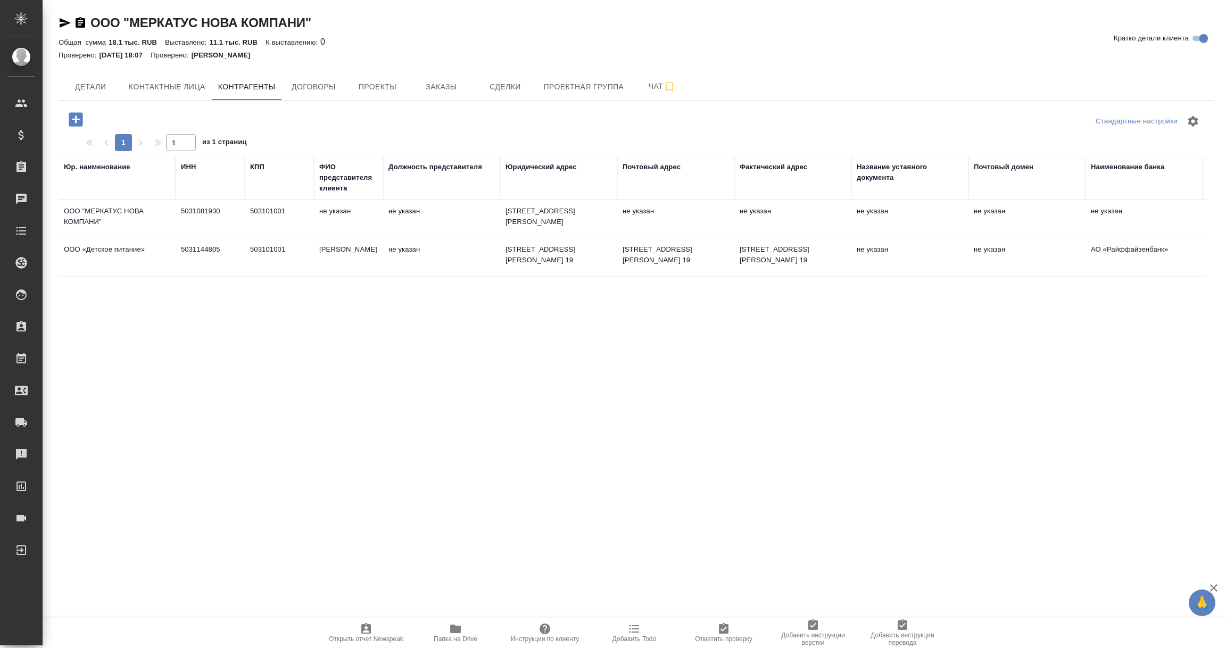
type textarea "142432, Московская обл, Ногинский р-н, Черноголовка г, Соединительная ул, дом №…"
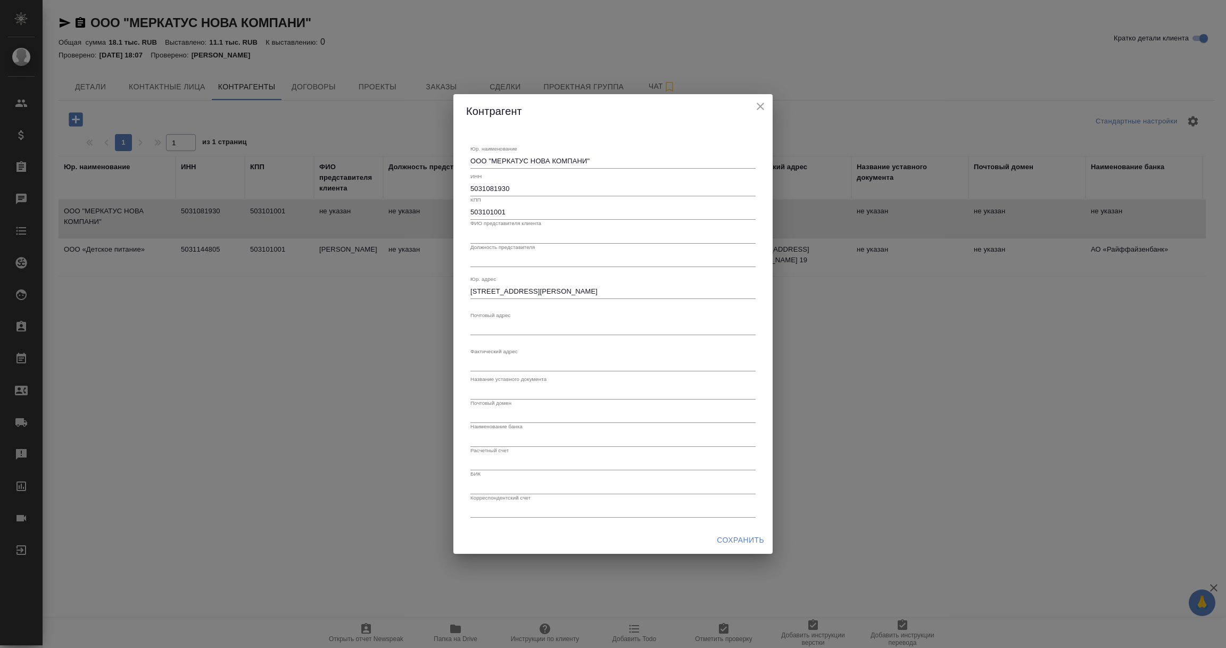
click at [494, 187] on input "5031081930" at bounding box center [612, 188] width 285 height 15
click at [760, 104] on icon "close" at bounding box center [760, 106] width 13 height 13
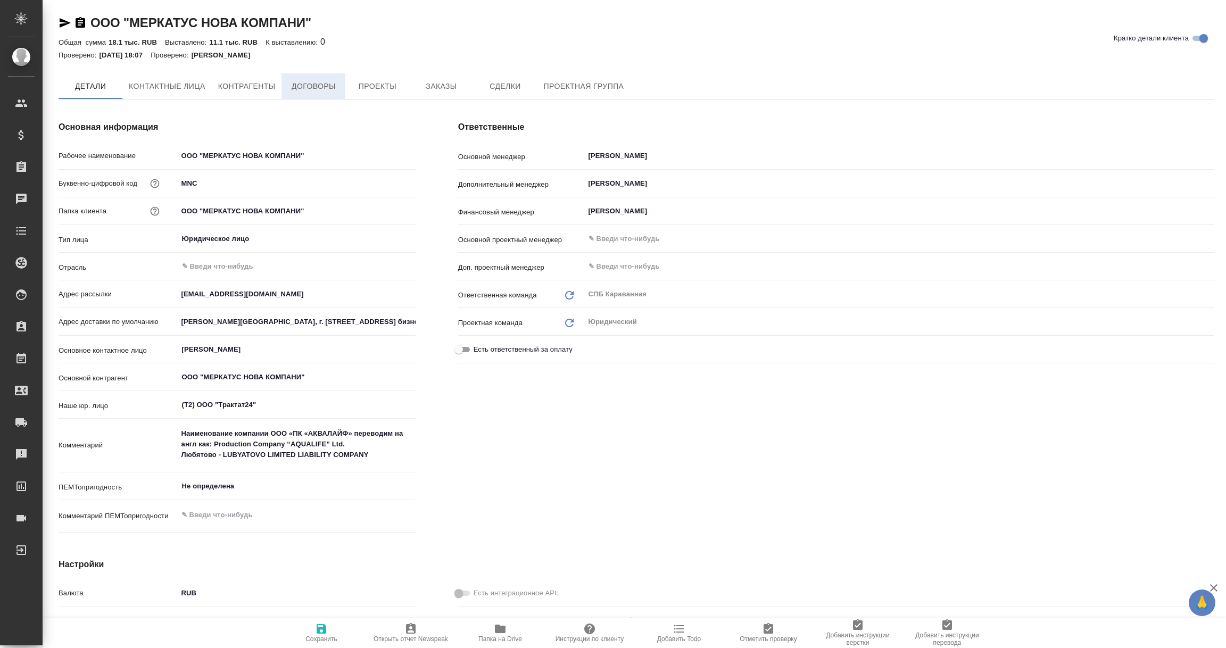
click at [321, 87] on span "Договоры" at bounding box center [313, 86] width 51 height 13
type textarea "x"
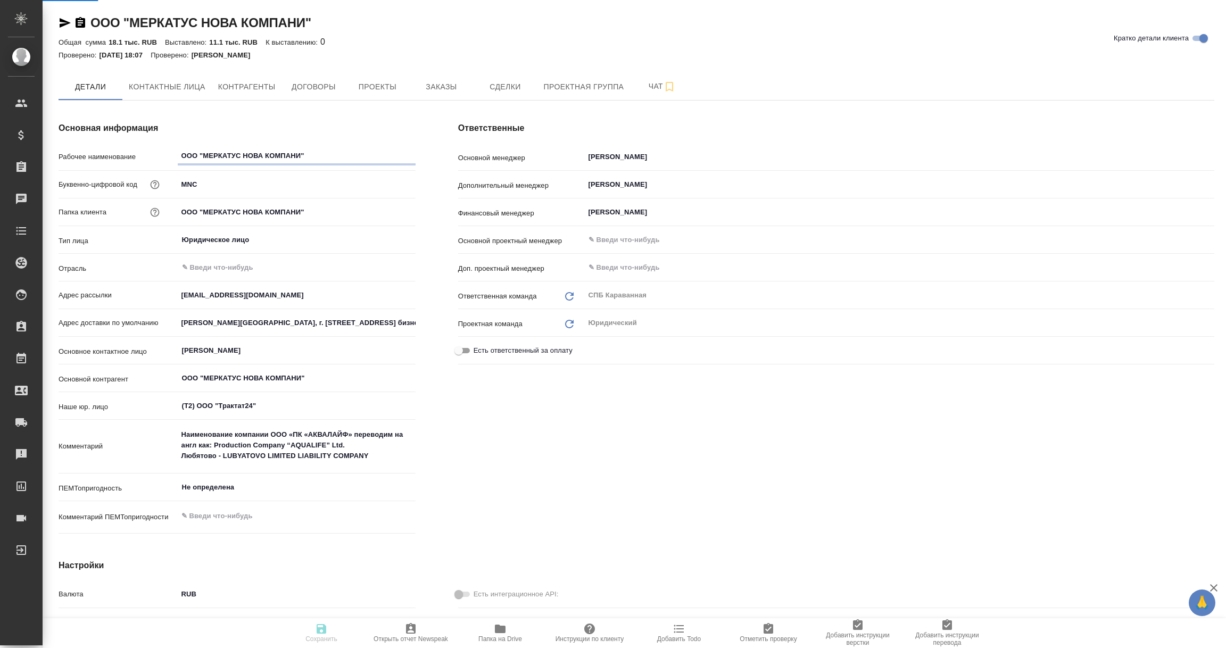
type textarea "x"
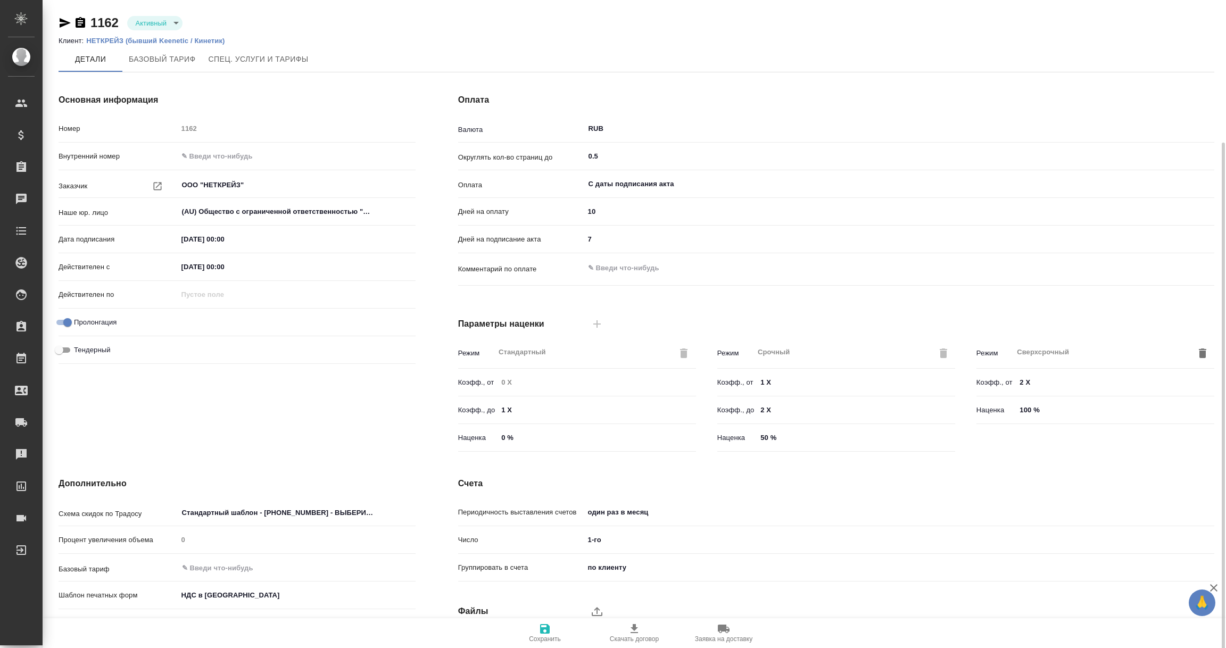
scroll to position [75, 0]
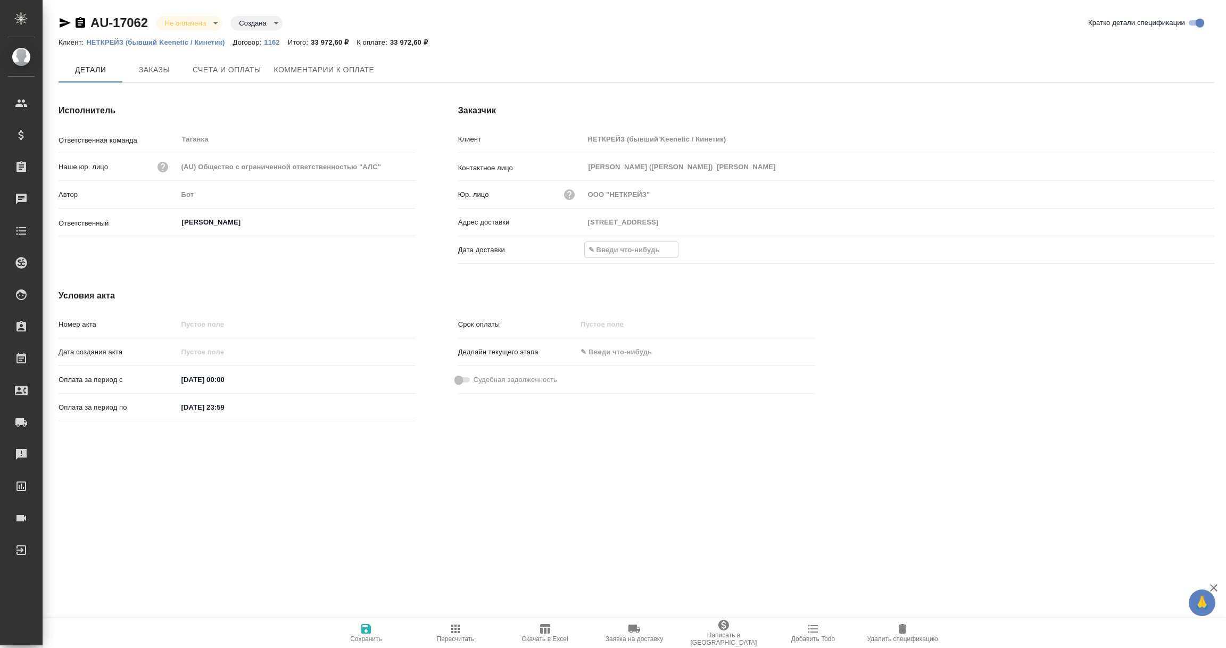
click at [634, 247] on input "text" at bounding box center [631, 249] width 93 height 15
click at [1182, 245] on icon "button" at bounding box center [1183, 249] width 10 height 11
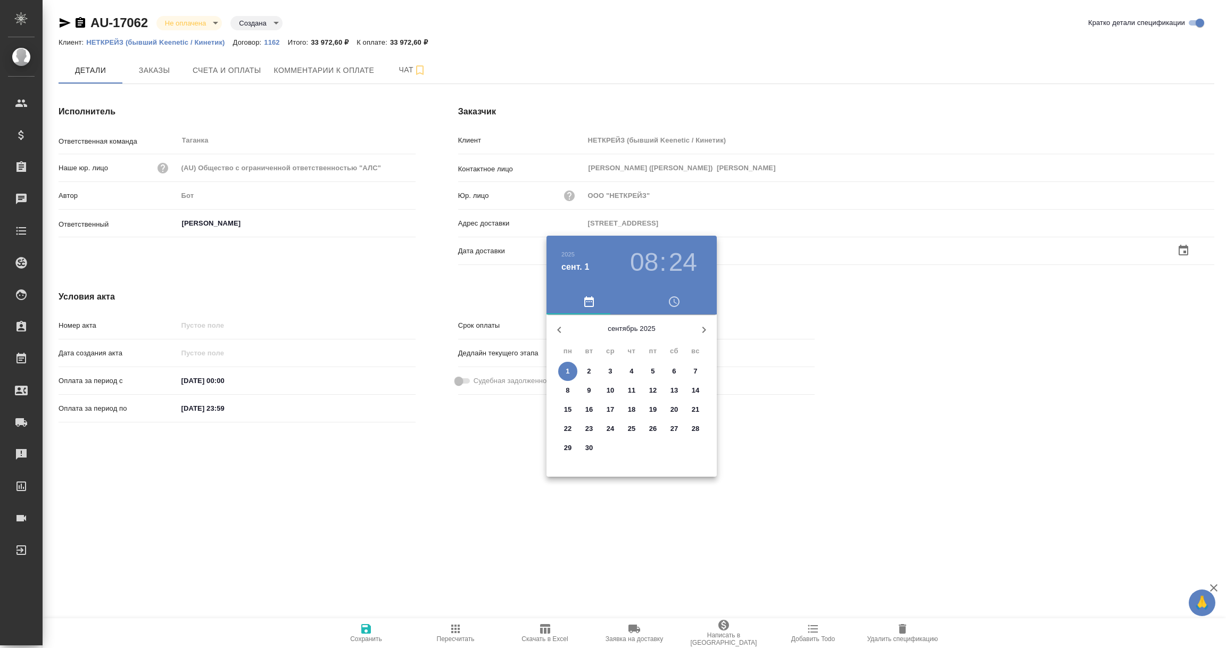
click at [564, 370] on span "1" at bounding box center [567, 371] width 19 height 11
type input "[STREET_ADDRESS]"
type input "[DATE] 08:24"
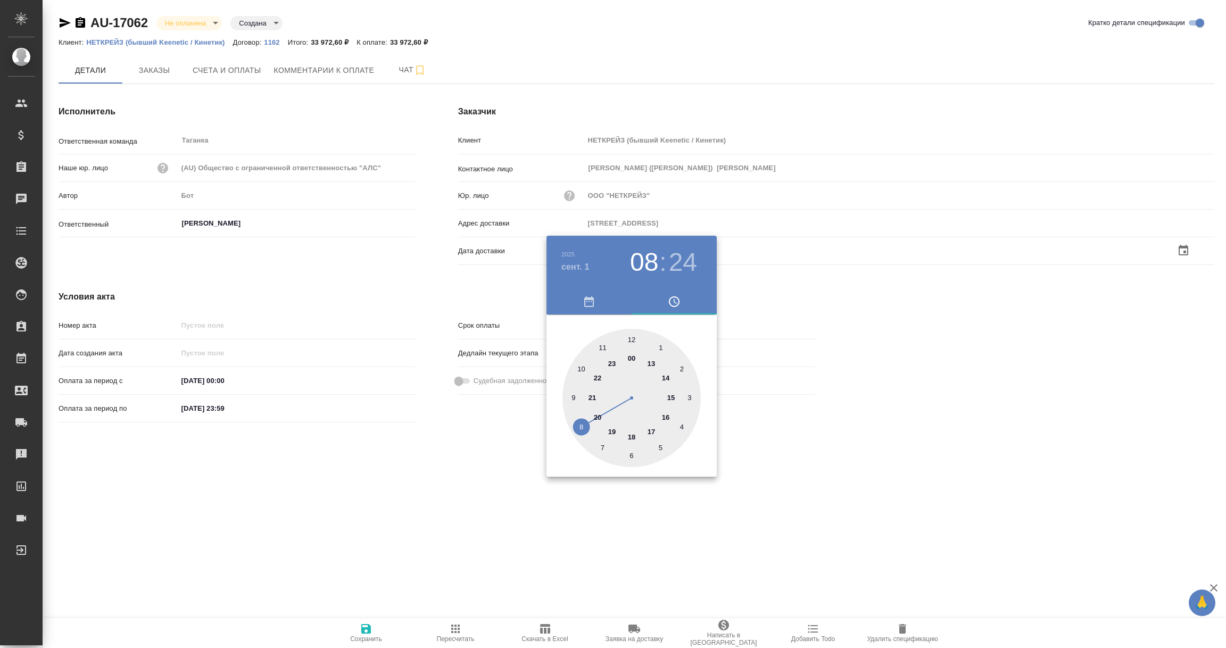
click at [485, 487] on div at bounding box center [613, 324] width 1226 height 648
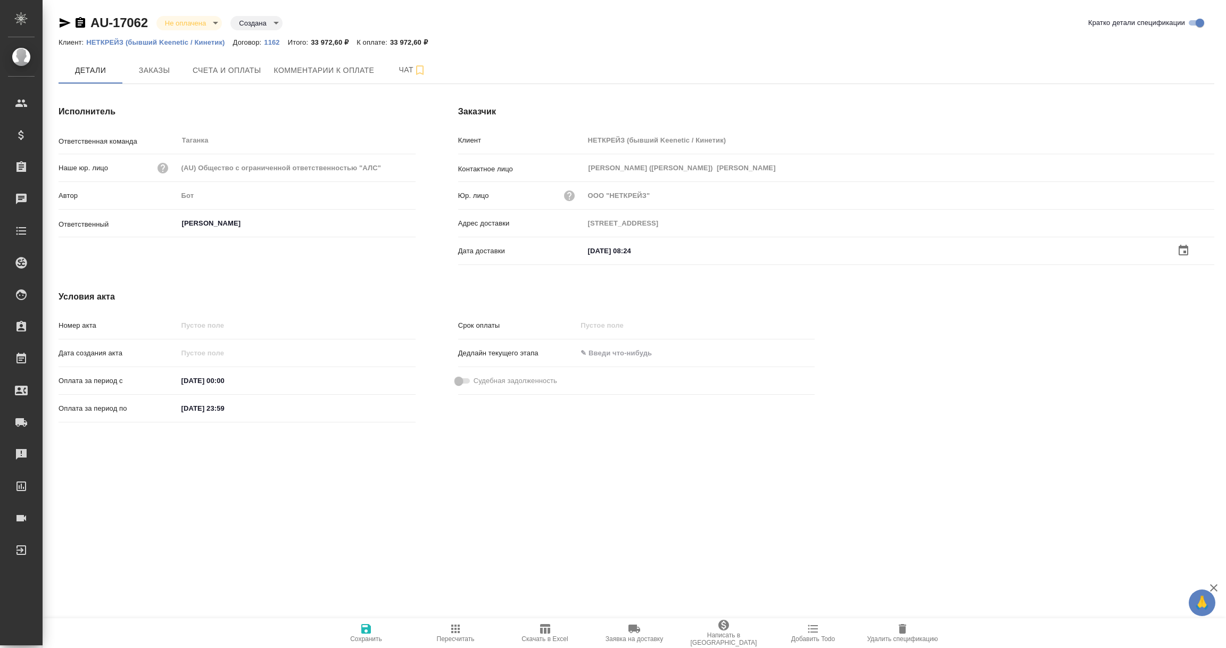
click at [365, 634] on icon "button" at bounding box center [366, 628] width 13 height 13
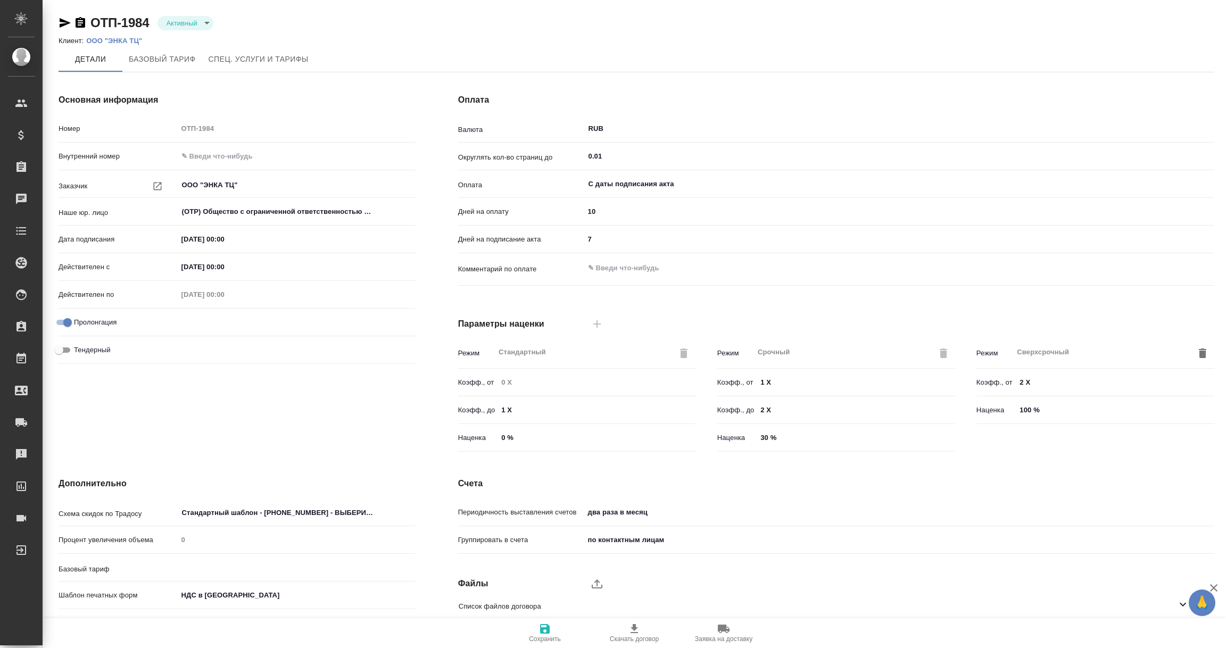
type input "Новый, 2022 (руб.)"
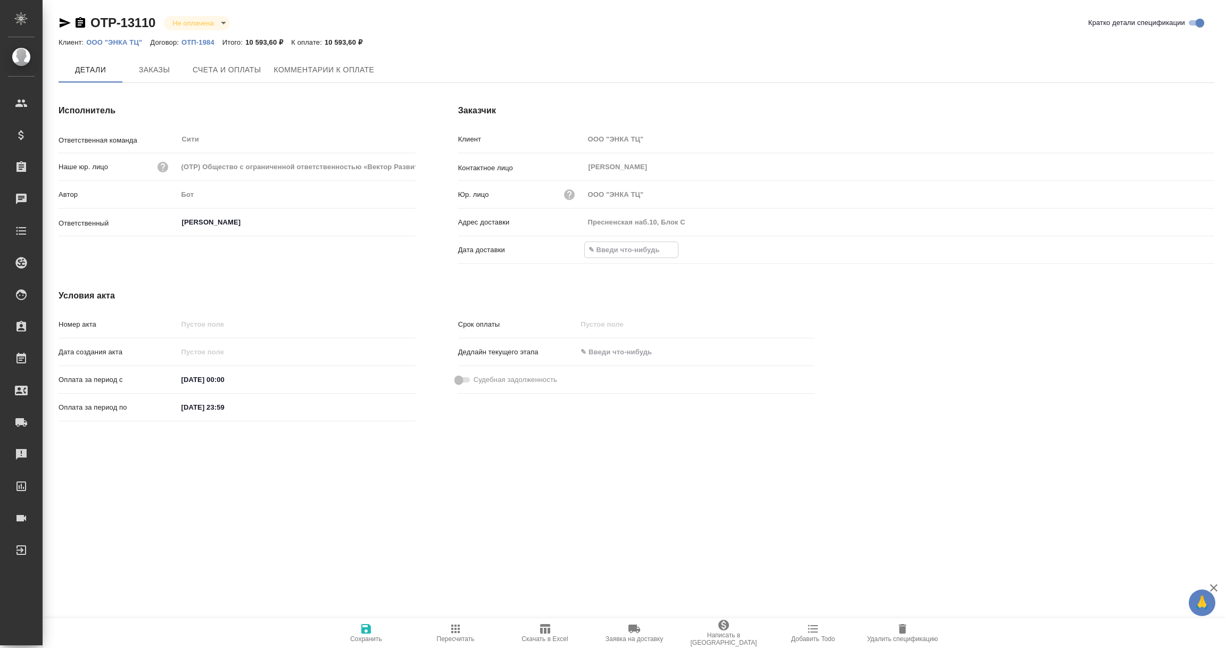
click at [624, 250] on input "text" at bounding box center [631, 249] width 93 height 15
click at [1177, 246] on icon "button" at bounding box center [1183, 250] width 13 height 13
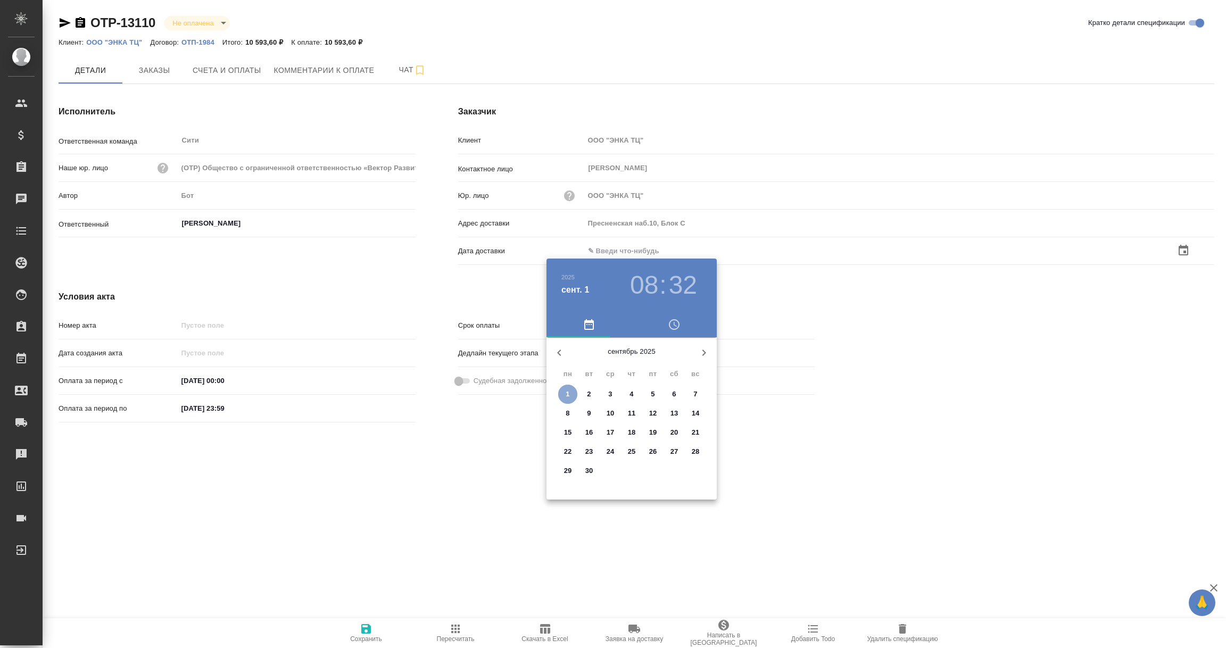
click at [564, 392] on span "1" at bounding box center [567, 394] width 19 height 11
type input "[DATE] 08:32"
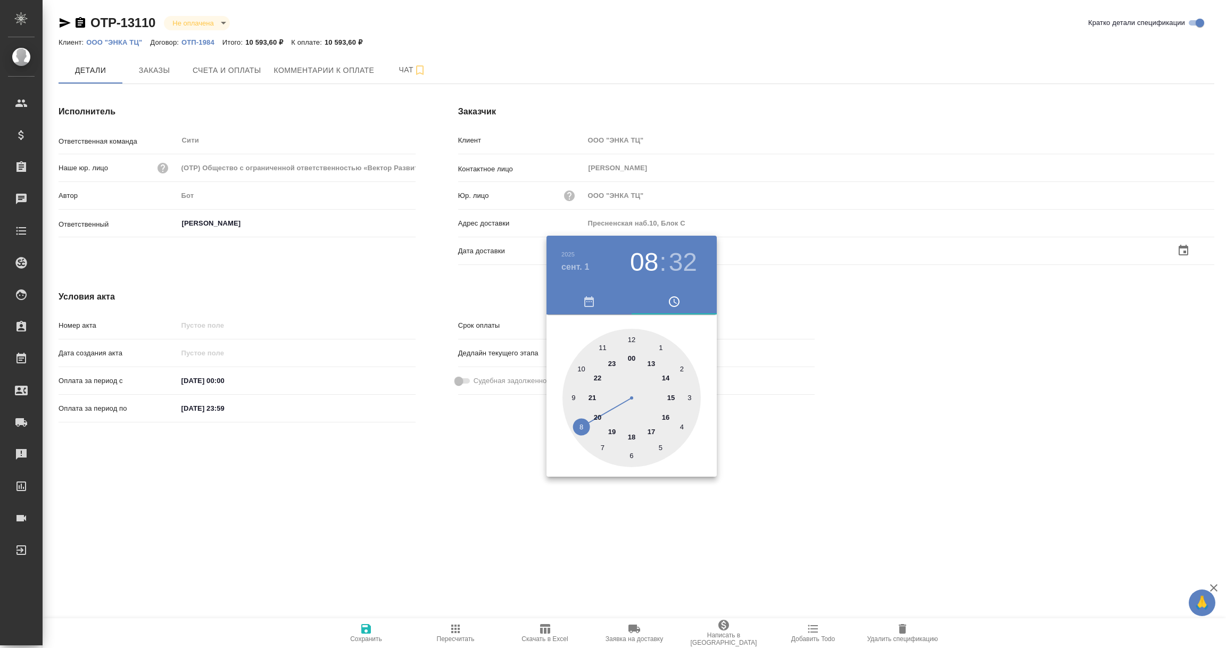
click at [470, 477] on div at bounding box center [613, 324] width 1226 height 648
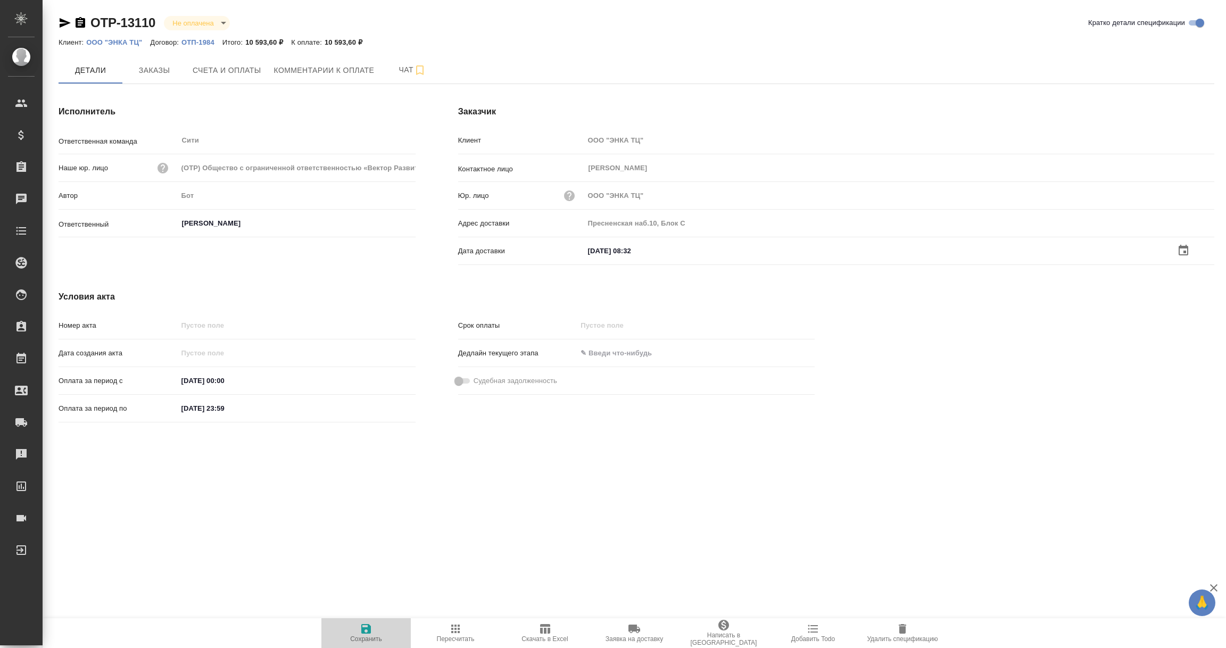
click at [362, 633] on icon "button" at bounding box center [366, 629] width 10 height 10
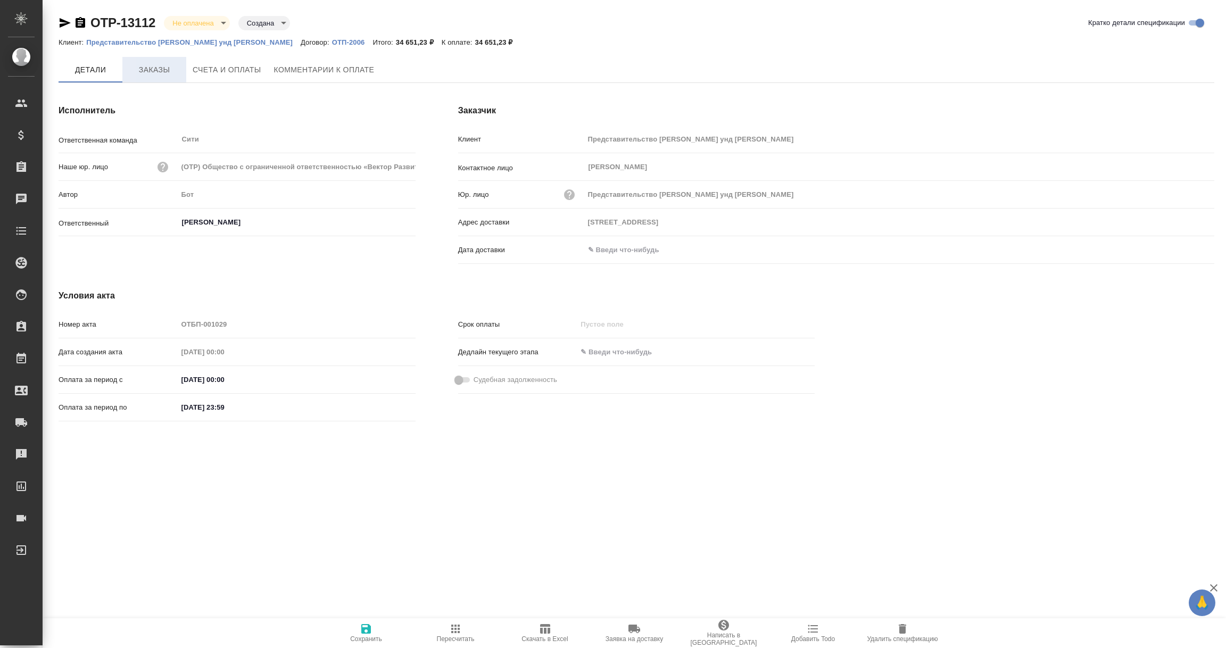
click at [155, 71] on span "Заказы" at bounding box center [154, 69] width 51 height 13
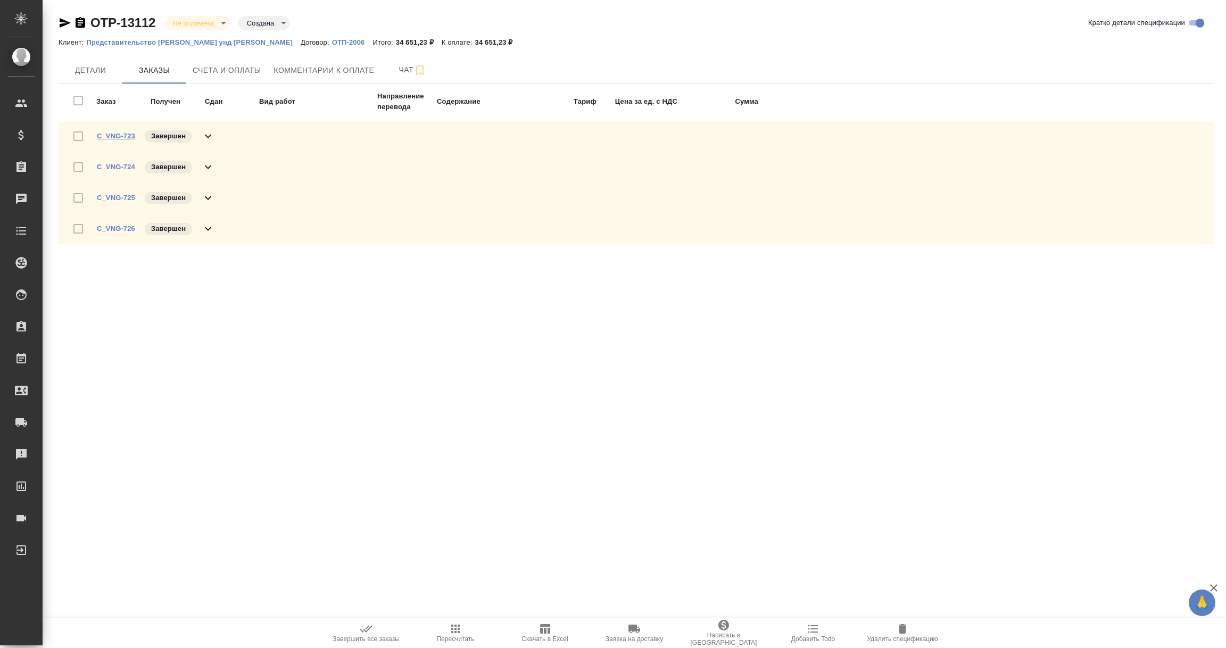
click at [119, 135] on link "C_VNG-723" at bounding box center [116, 136] width 38 height 8
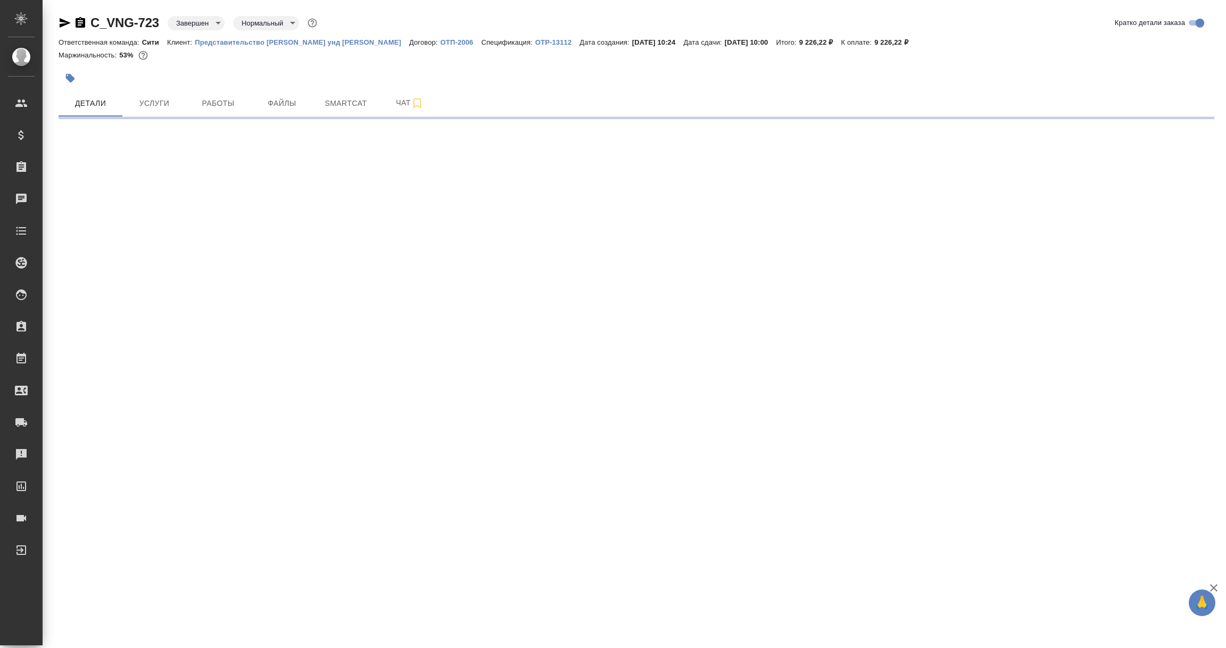
select select "RU"
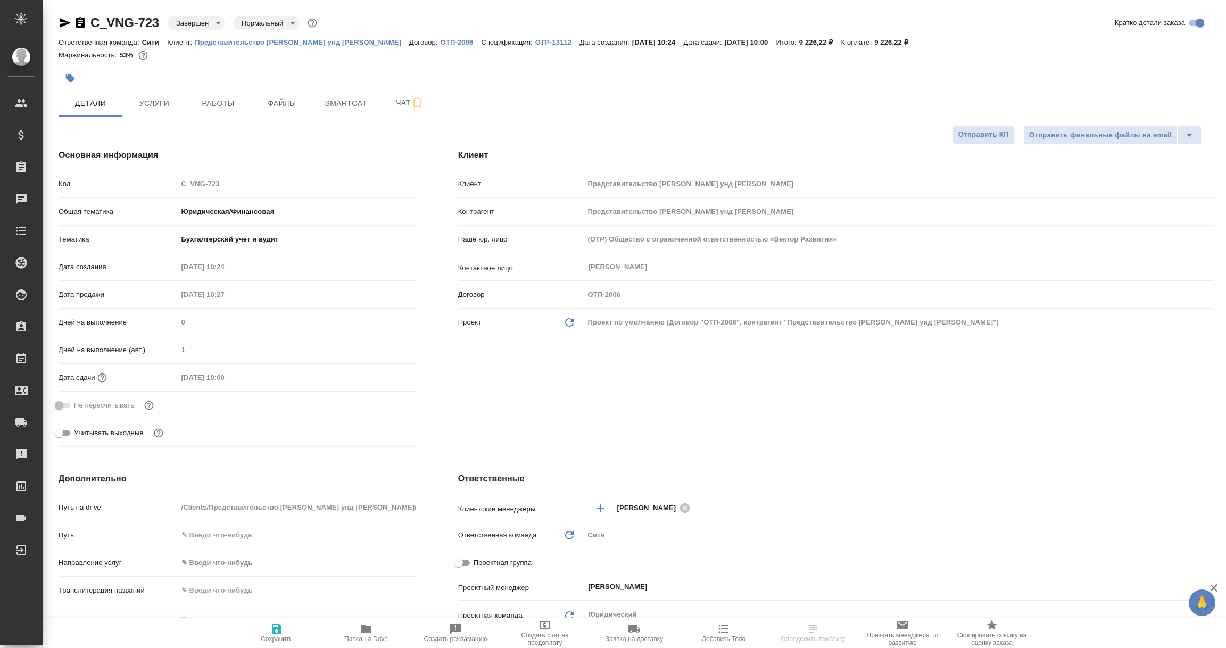
type textarea "x"
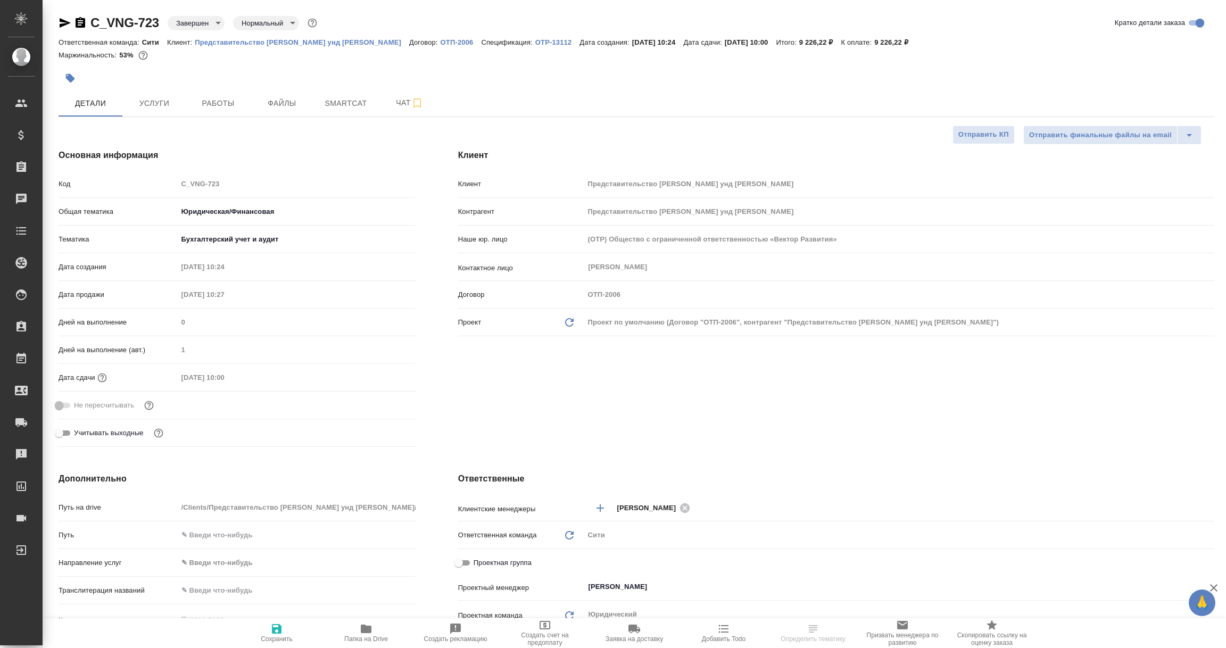
type textarea "x"
select select "RU"
type textarea "x"
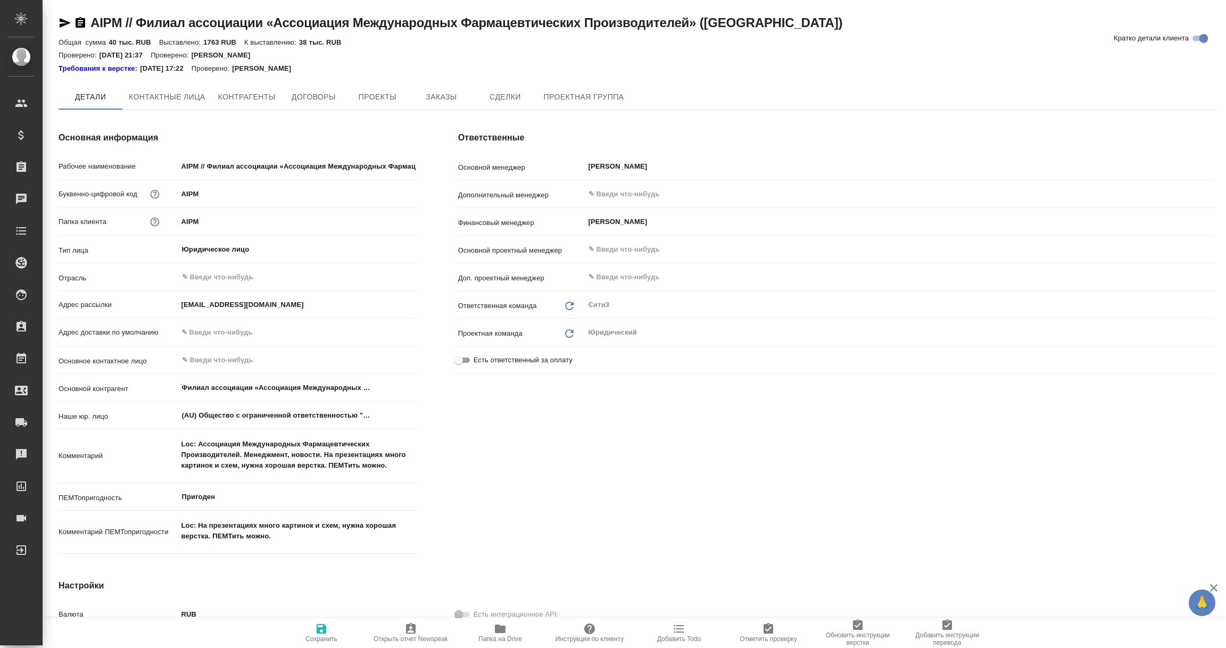
type textarea "x"
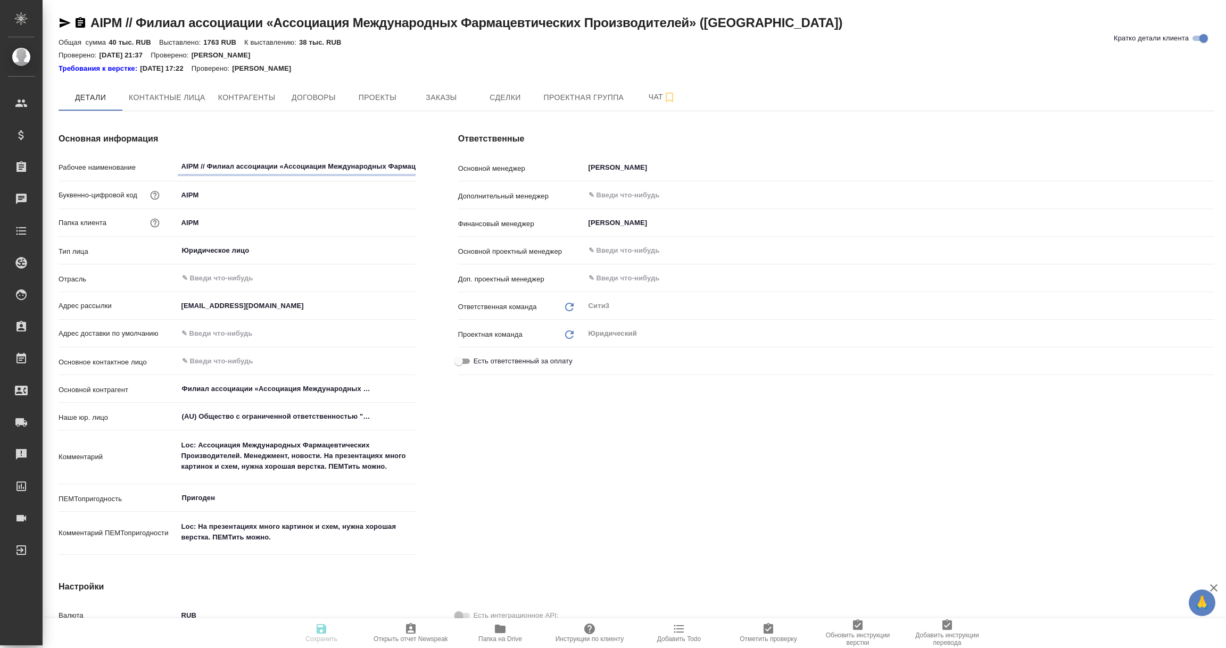
type textarea "x"
click at [306, 92] on span "Договоры" at bounding box center [313, 97] width 51 height 13
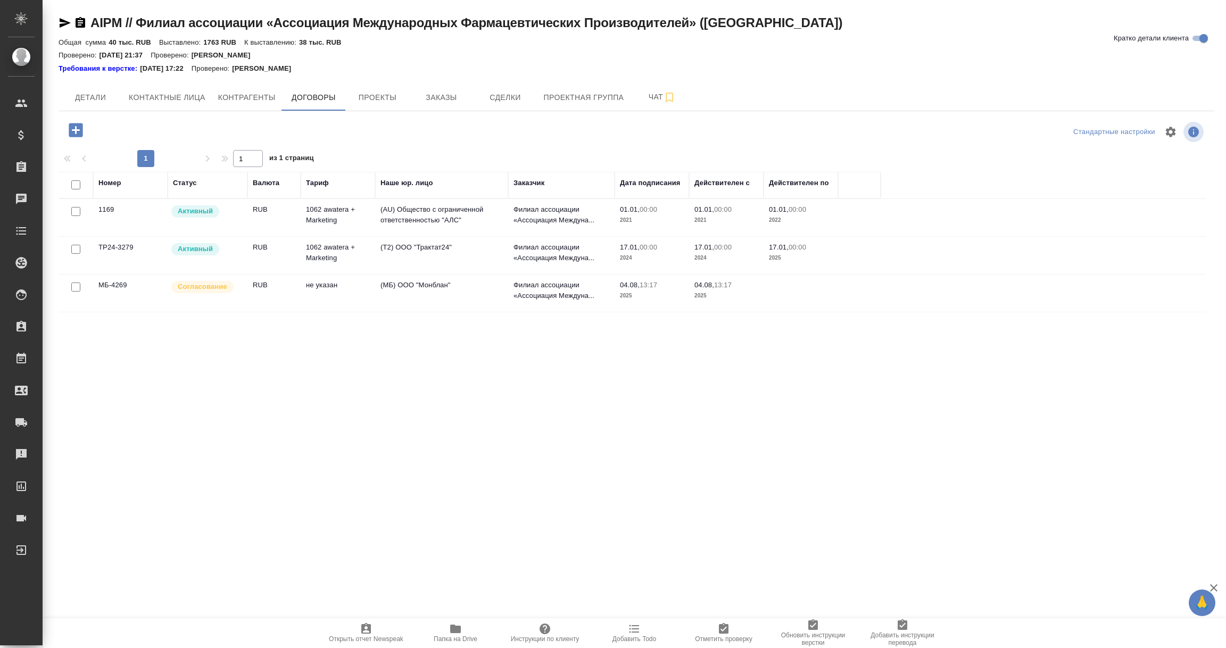
click at [114, 292] on td "МБ-4269" at bounding box center [130, 293] width 74 height 37
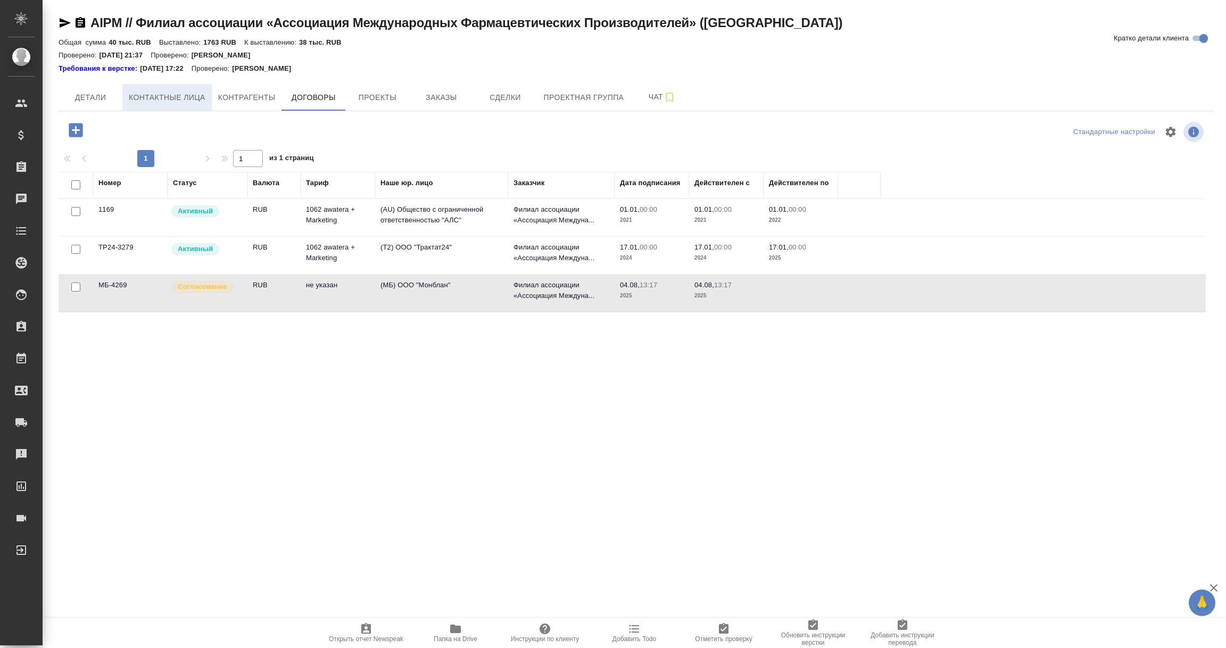
click at [194, 99] on span "Контактные лица" at bounding box center [167, 97] width 77 height 13
select select "RU"
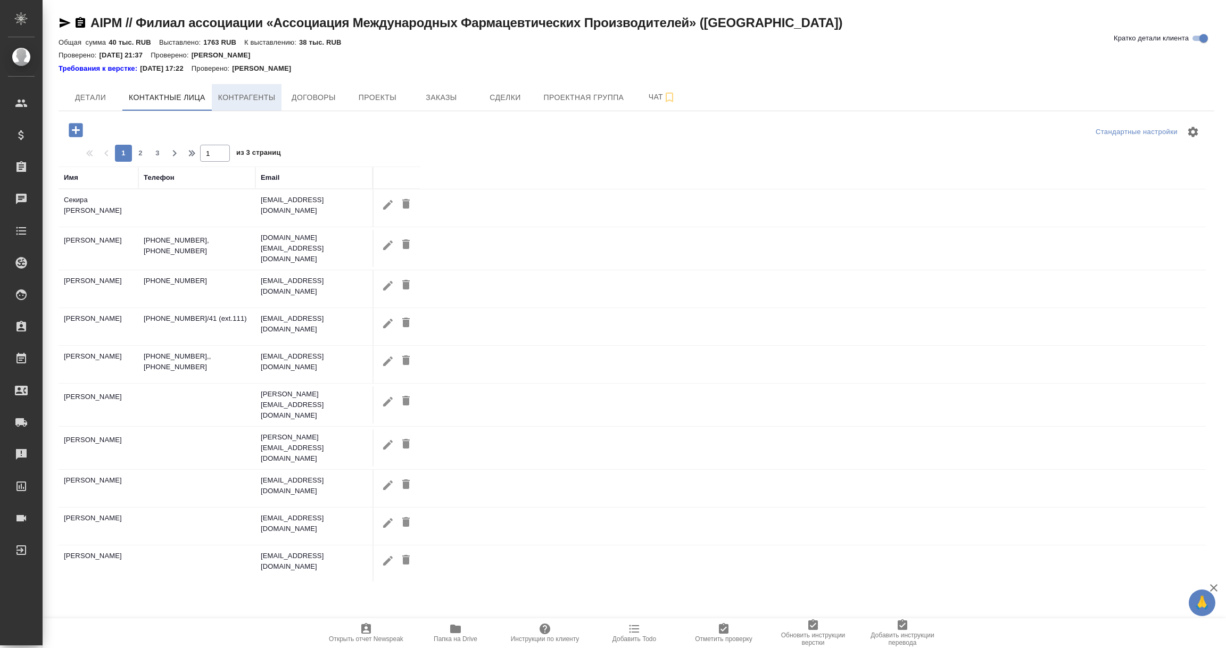
click at [239, 97] on span "Контрагенты" at bounding box center [246, 97] width 57 height 13
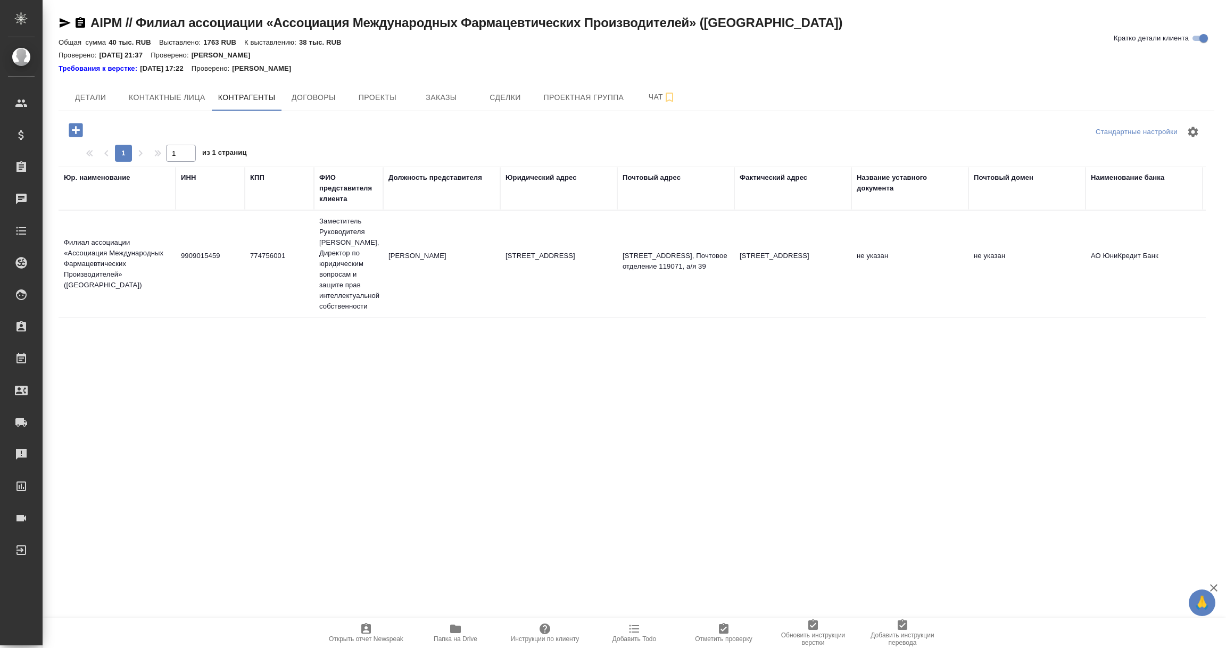
click at [163, 289] on td "Филиал ассоциации «Ассоциация Международных Фармацевтических Производителей» (Ш…" at bounding box center [117, 264] width 117 height 64
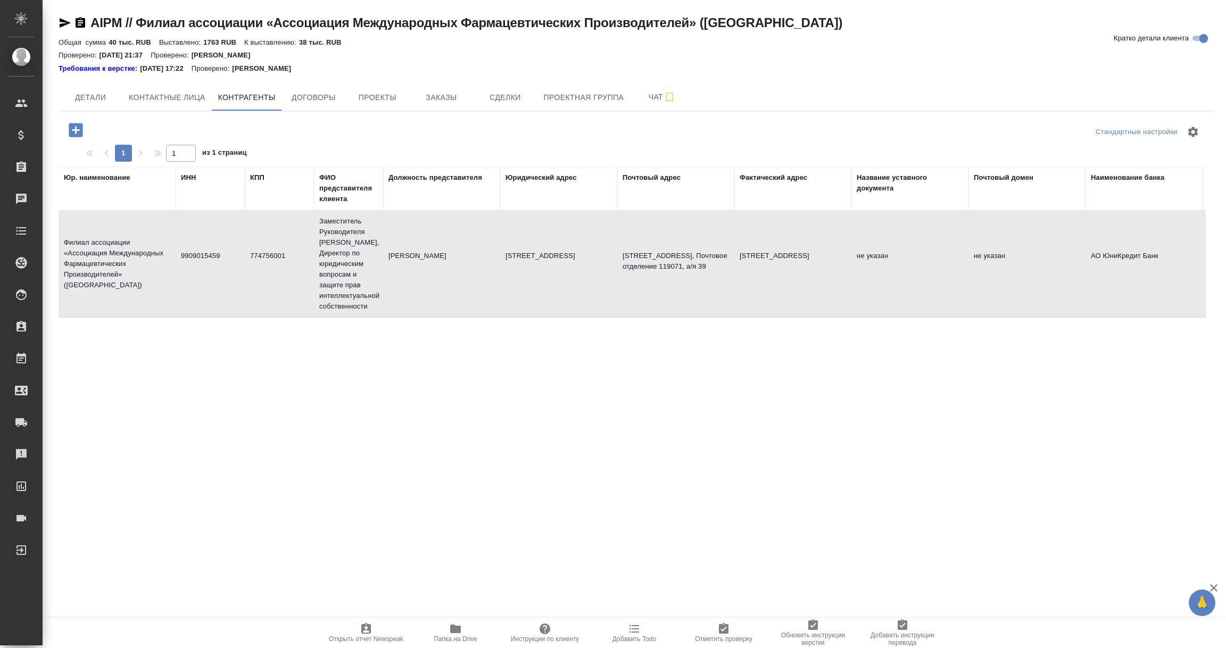
click at [163, 289] on td "Филиал ассоциации «Ассоциация Международных Фармацевтических Производителей» (Ш…" at bounding box center [117, 264] width 117 height 64
type textarea "Филиал ассоциации «Ассоциация Международных Фармацевтических Производителей» (Ш…"
type input "9909015459"
type input "774756001"
type input "Заместитель Руководителя Филиала, Директор по юридическим вопросам и защите пра…"
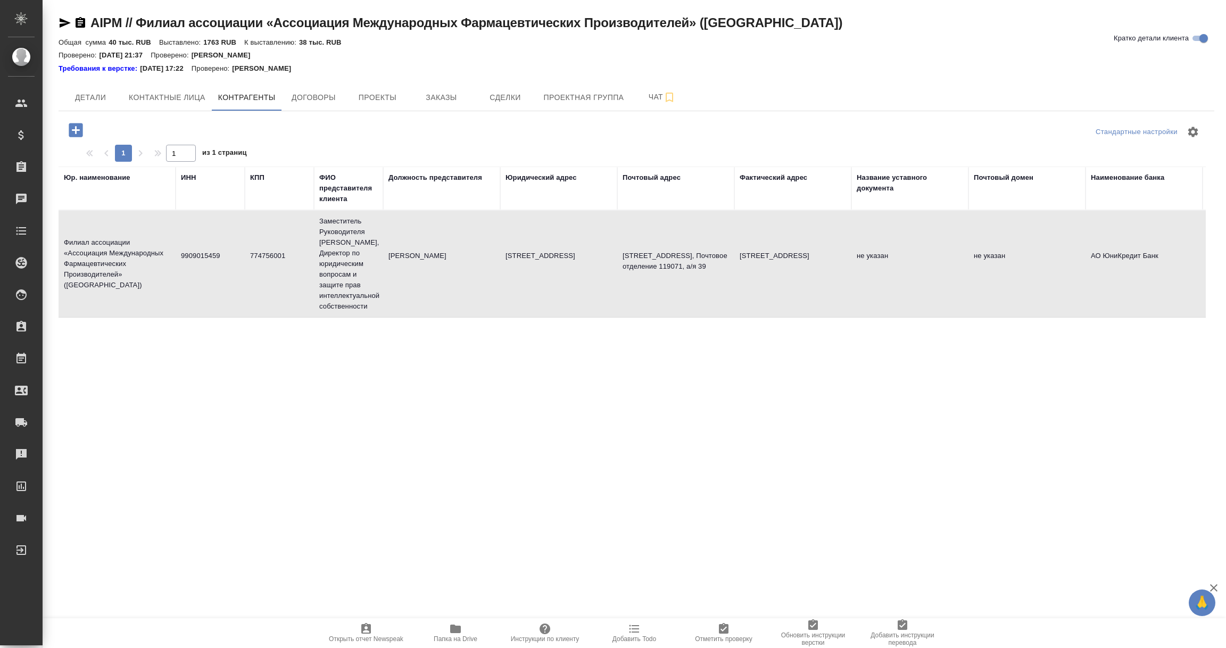
type input "Шейкха Ирина Федоровна"
type textarea "123001, г.Москва, Трехпрудный пер.9, стр.2"
type textarea "119071, Москва, Ленинский проспект, д.25, Почтовое отделение 119071, а/я 39"
type textarea "119071, г. Москва, Ленинский проспект, д. 15А, 8 этаж"
type input "АО ЮниКредит Банк"
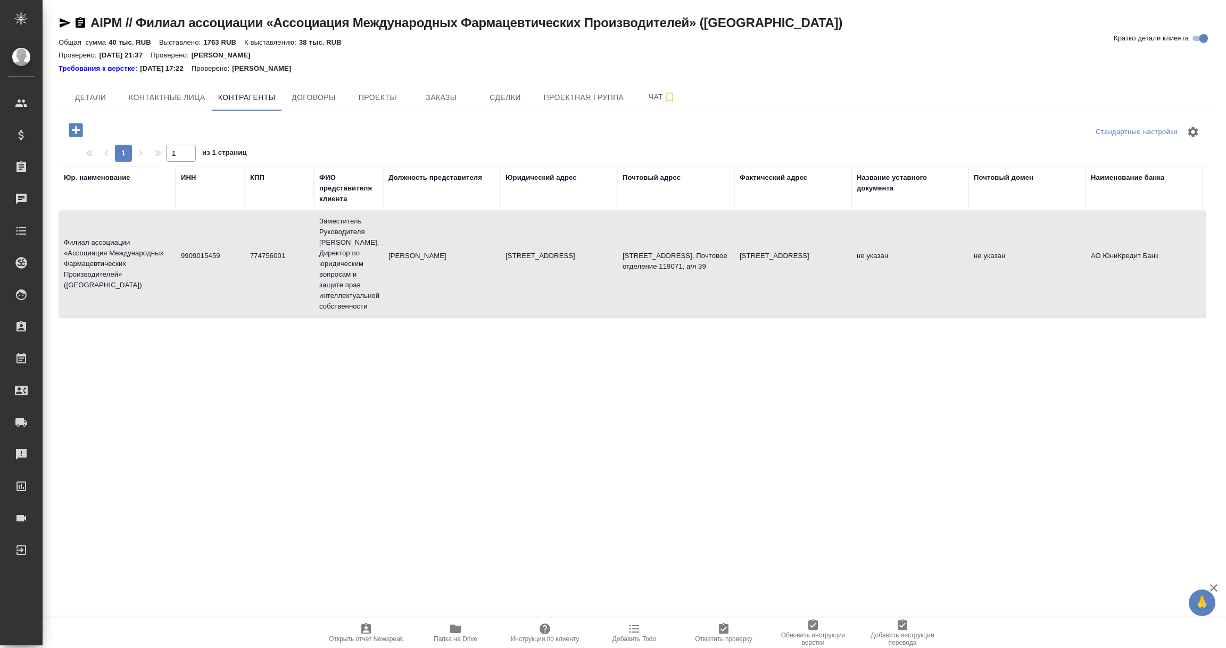
type input "40807810600010494183"
type input "044525545"
type input "30101810300000000545"
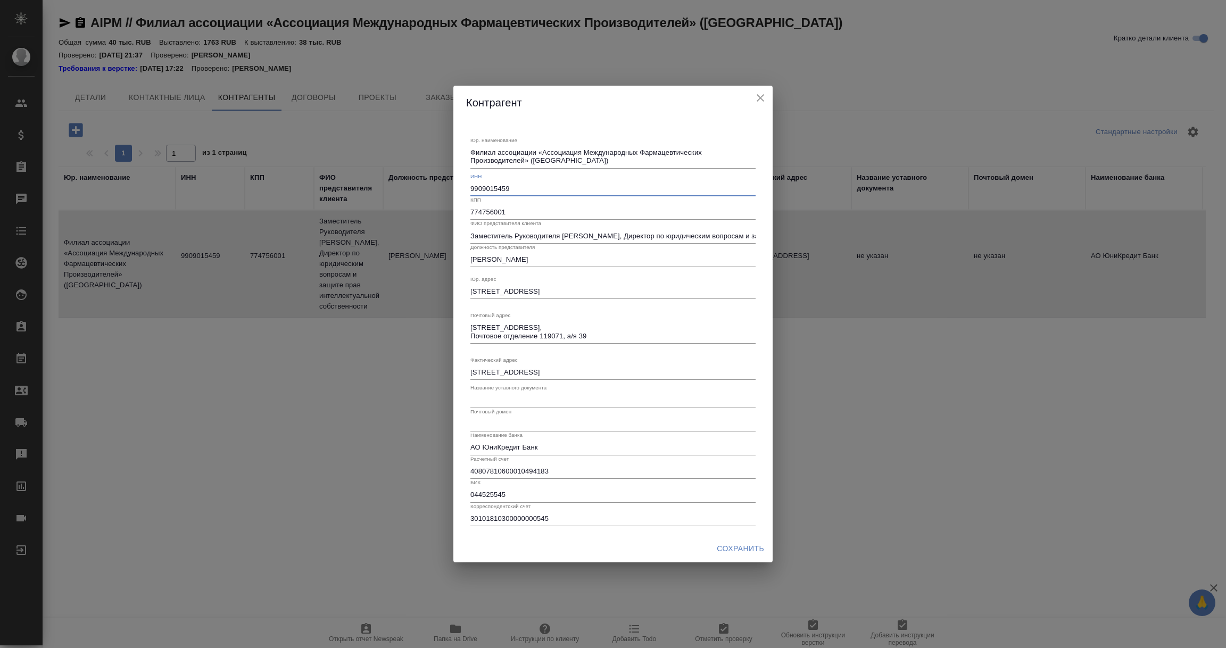
click at [494, 187] on input "9909015459" at bounding box center [612, 188] width 285 height 15
click at [760, 94] on icon "close" at bounding box center [760, 98] width 13 height 13
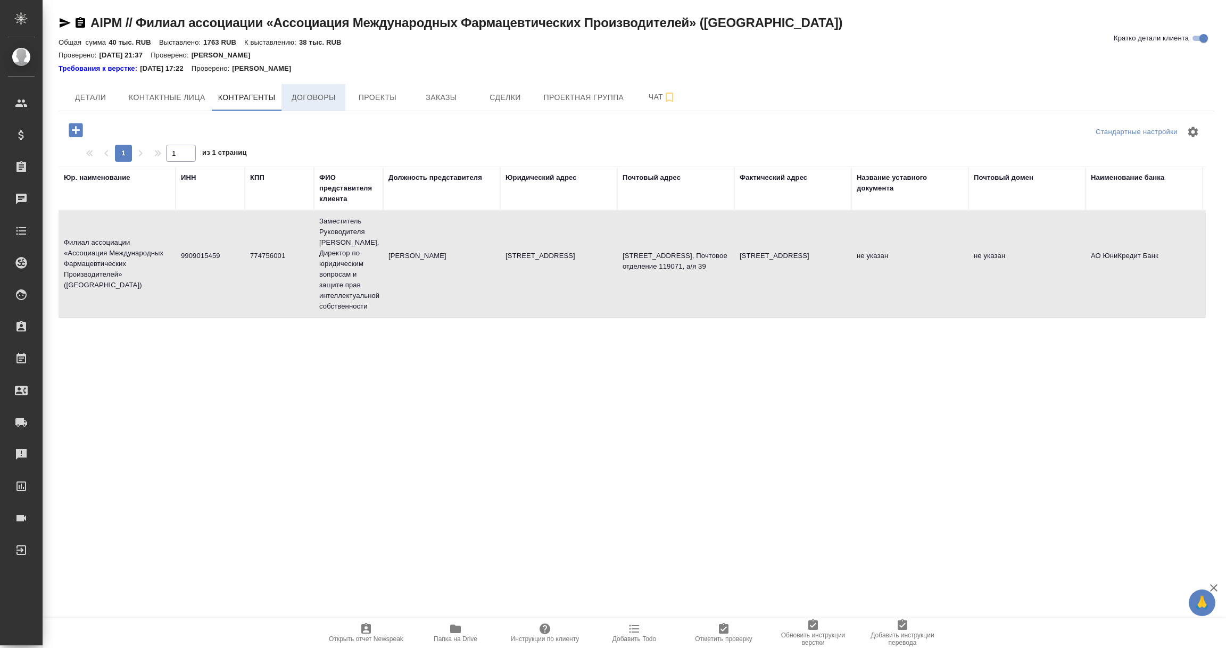
click at [313, 104] on button "Договоры" at bounding box center [313, 97] width 64 height 27
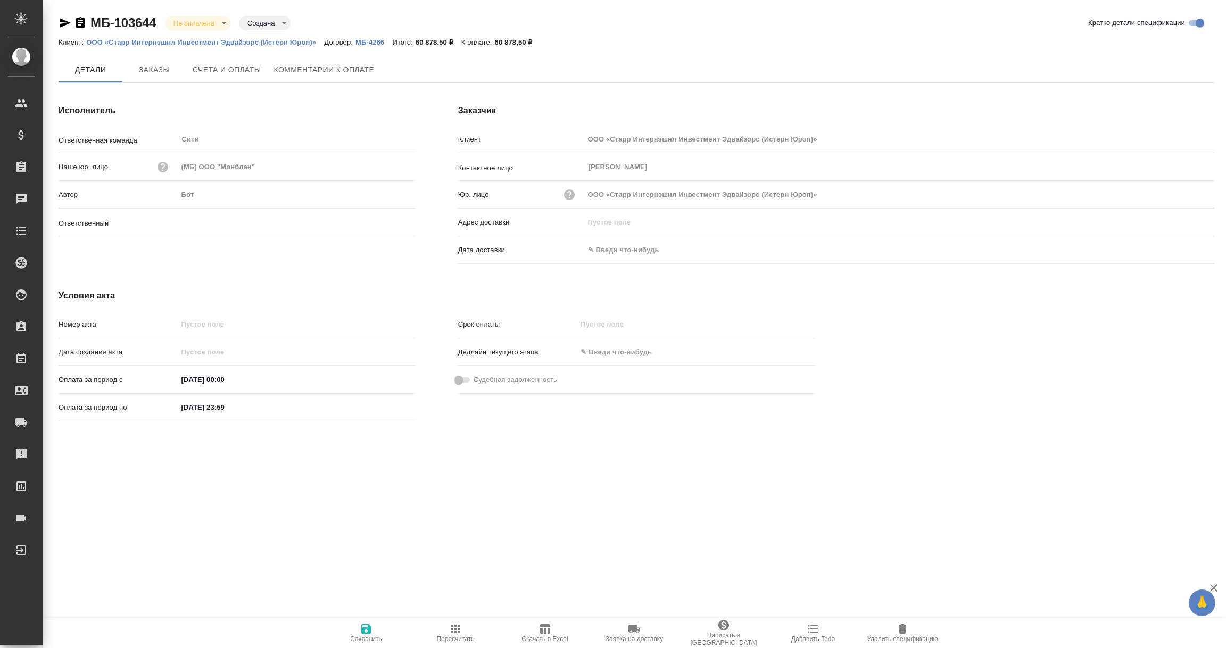
type input "[PERSON_NAME]"
click at [627, 251] on input "text" at bounding box center [630, 249] width 93 height 15
click at [1189, 247] on icon "button" at bounding box center [1183, 250] width 13 height 13
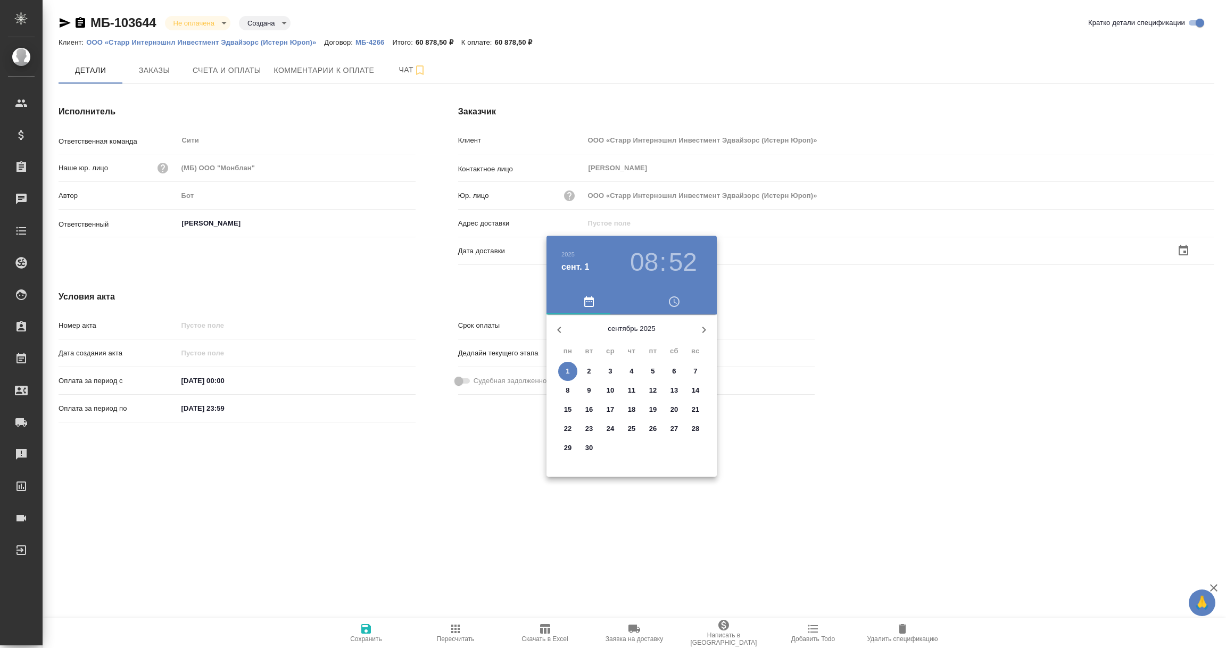
click at [567, 370] on p "1" at bounding box center [568, 371] width 4 height 11
type input "[DATE] 08:52"
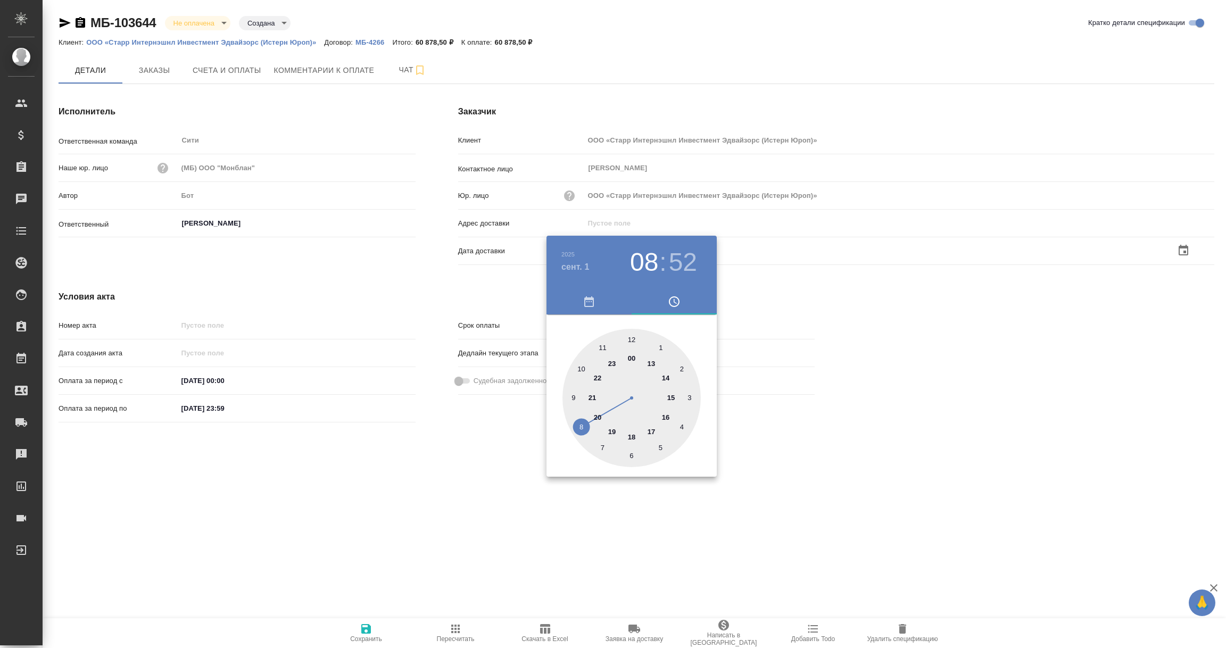
click at [487, 468] on div at bounding box center [613, 324] width 1226 height 648
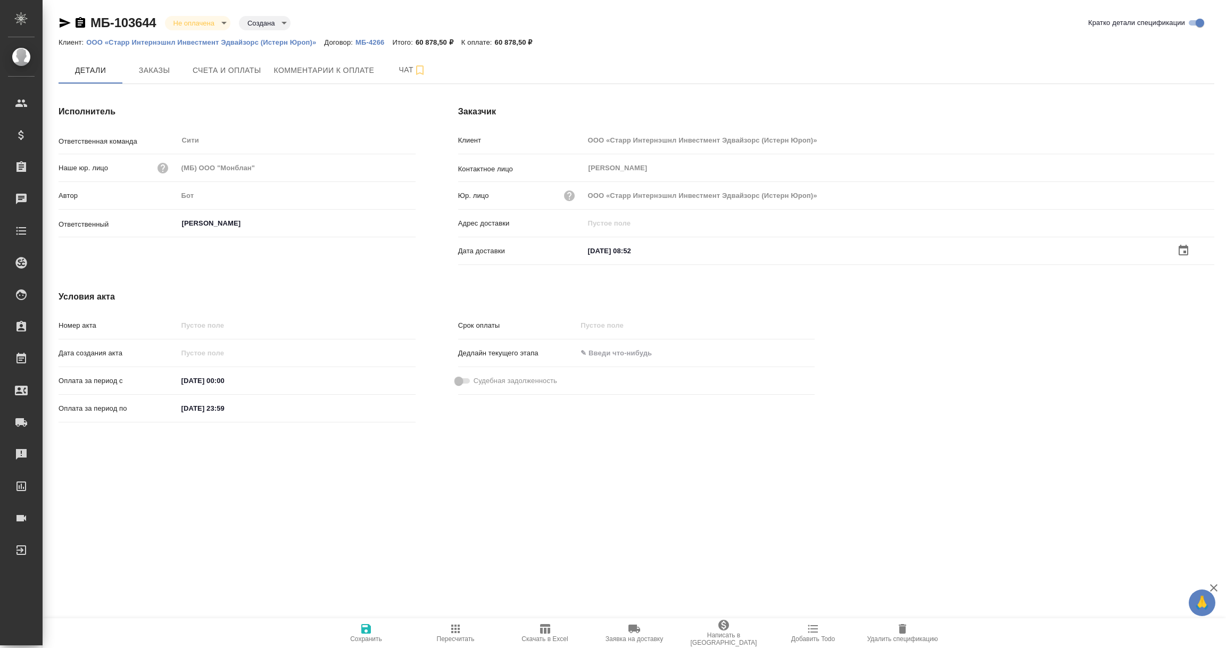
click at [368, 627] on icon "button" at bounding box center [366, 629] width 10 height 10
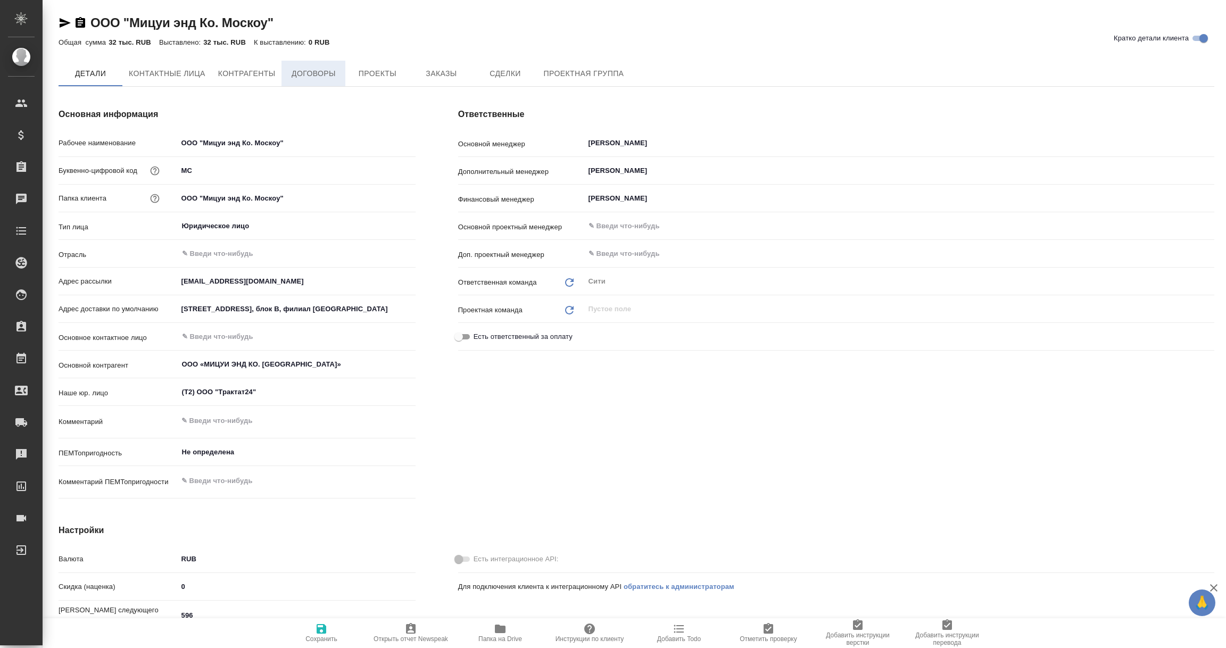
type textarea "x"
click at [313, 69] on span "Договоры" at bounding box center [313, 74] width 51 height 13
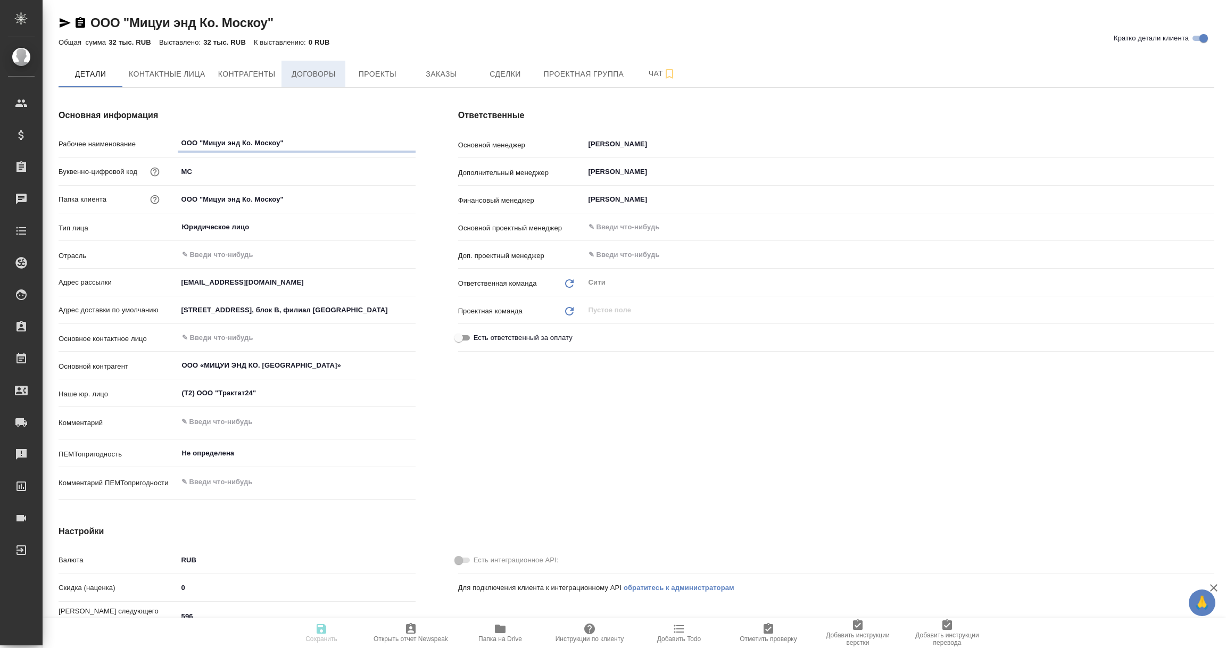
type textarea "x"
